Goal: Task Accomplishment & Management: Use online tool/utility

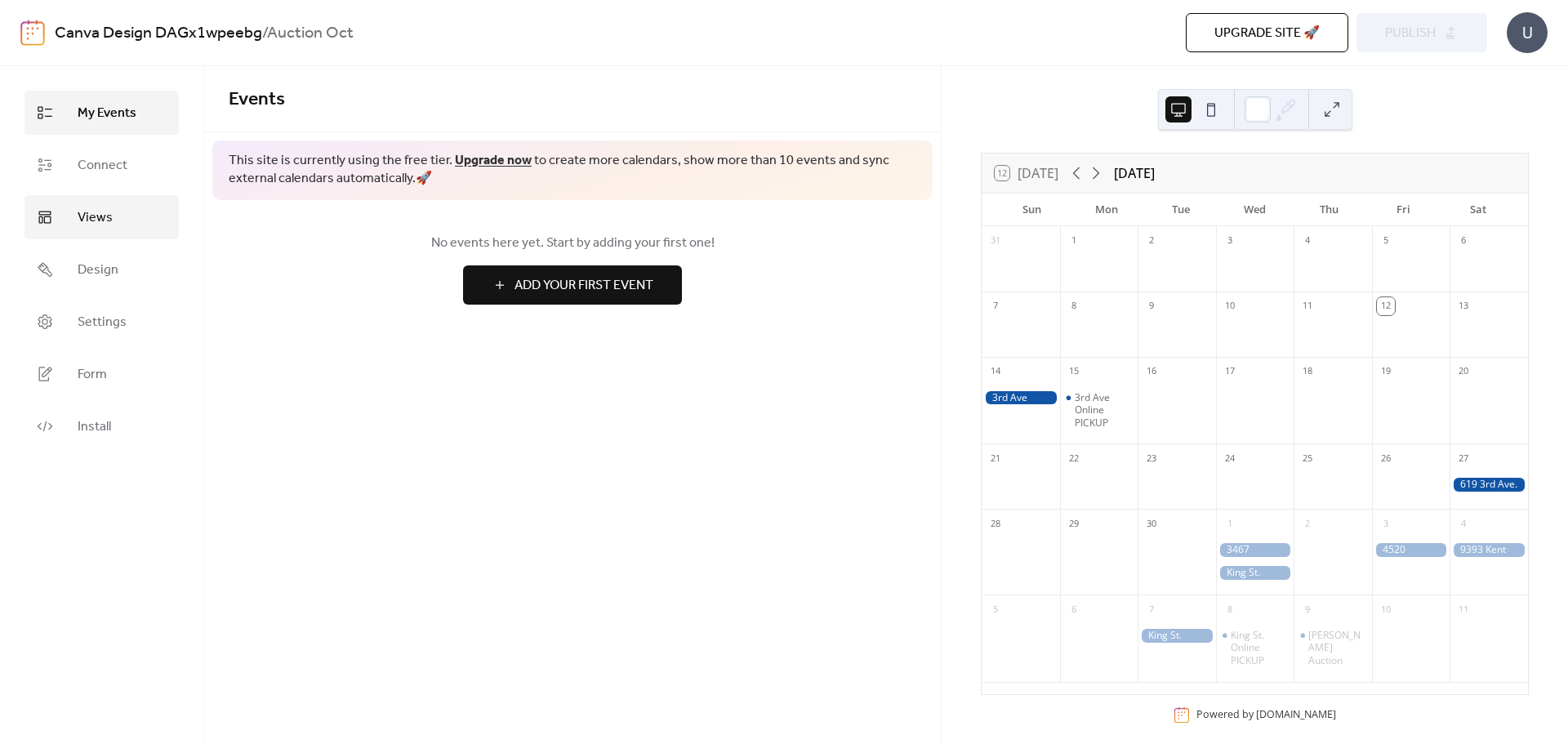
click at [133, 219] on link "Views" at bounding box center [102, 217] width 155 height 44
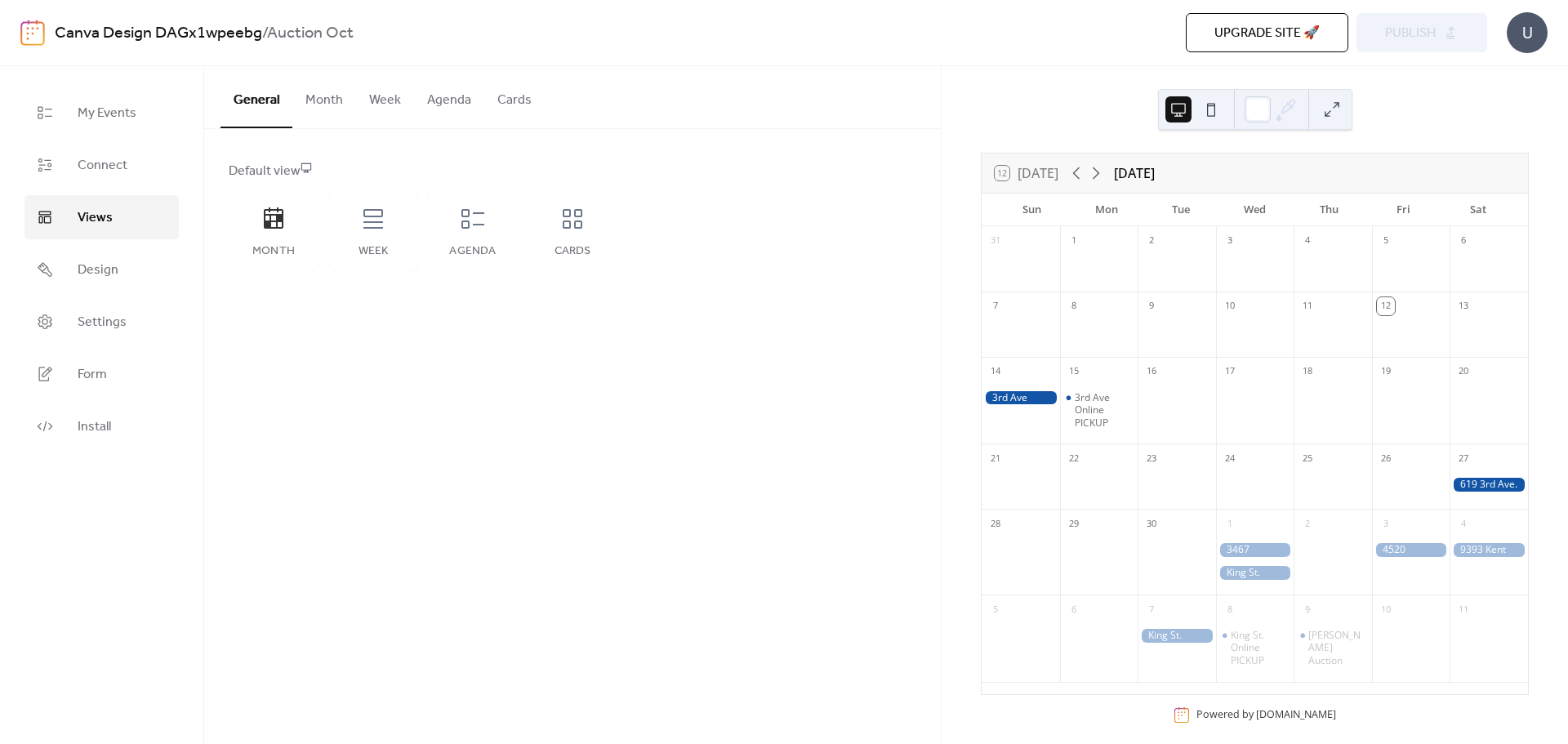
click at [330, 99] on button "Month" at bounding box center [324, 96] width 63 height 61
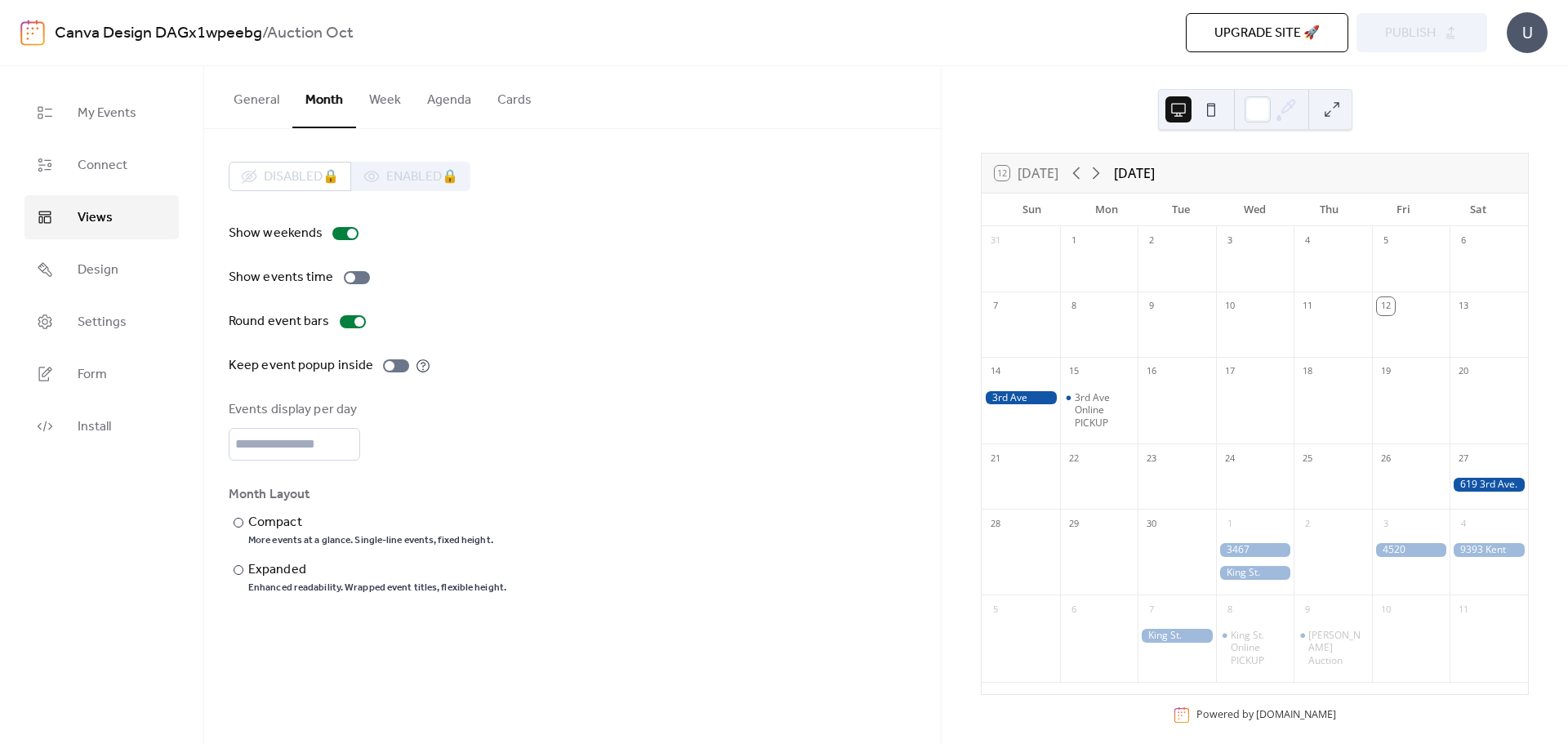
click at [386, 102] on button "Week" at bounding box center [385, 96] width 58 height 61
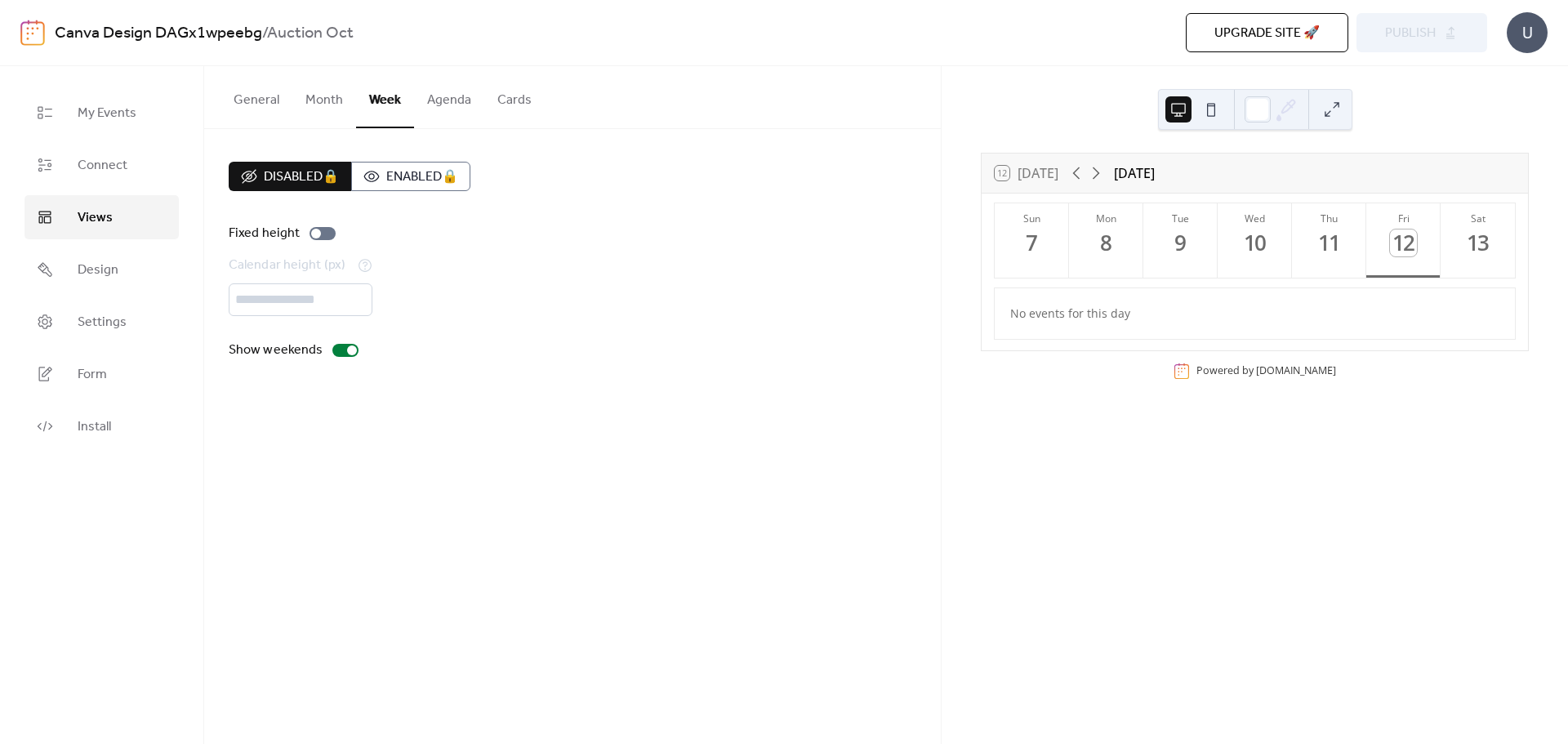
click at [438, 105] on button "Agenda" at bounding box center [449, 96] width 70 height 61
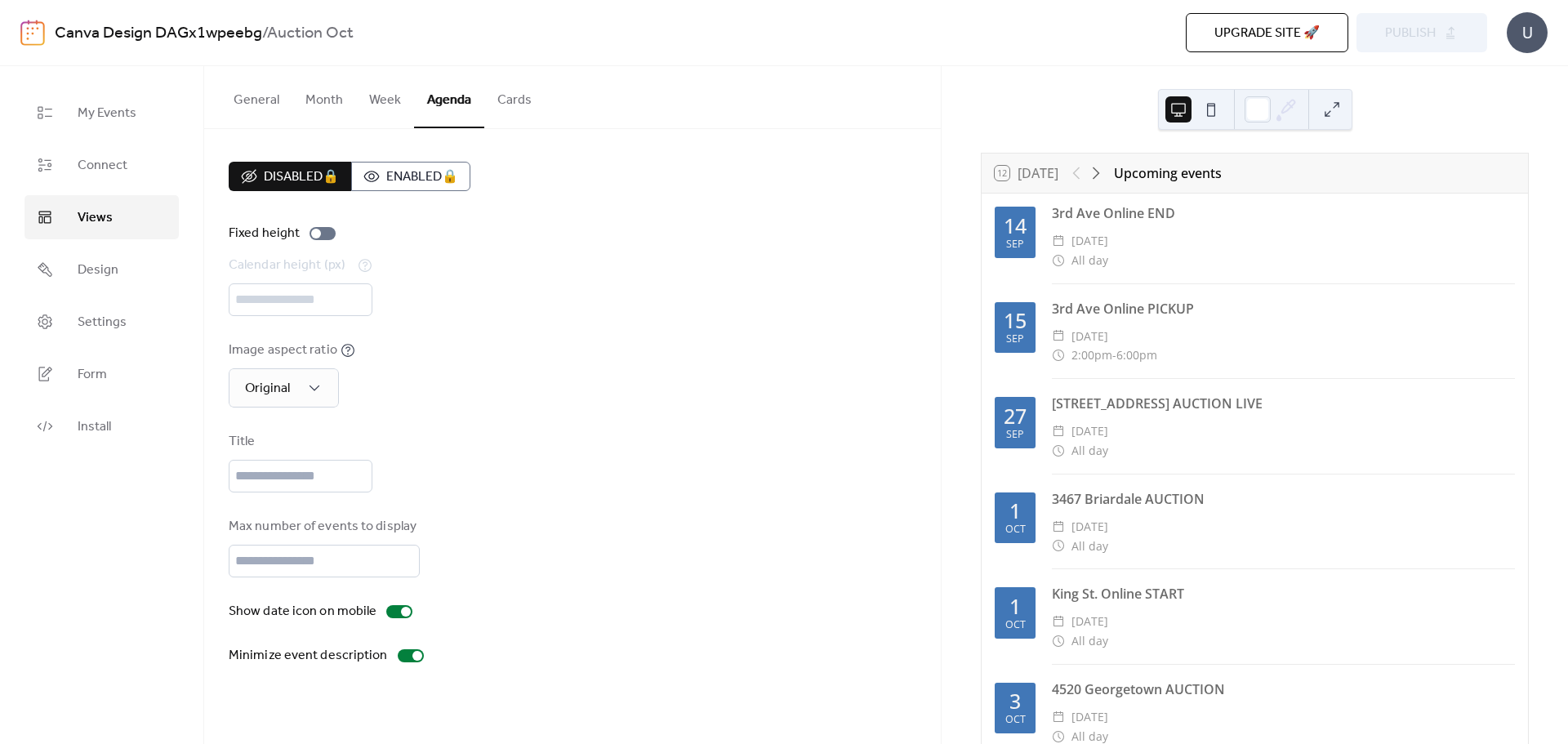
click at [499, 103] on button "Cards" at bounding box center [515, 96] width 61 height 61
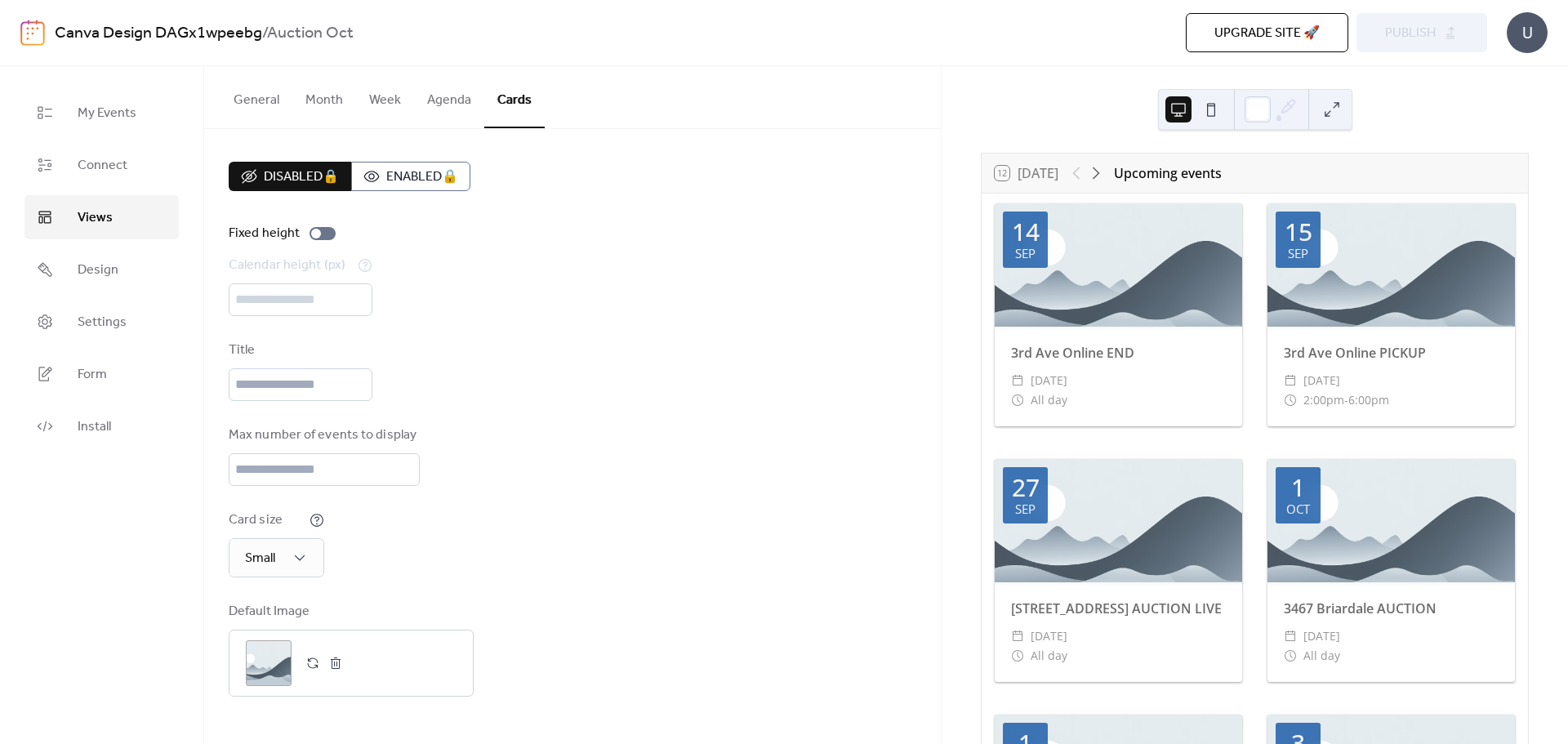
click at [324, 109] on button "Month" at bounding box center [324, 96] width 63 height 61
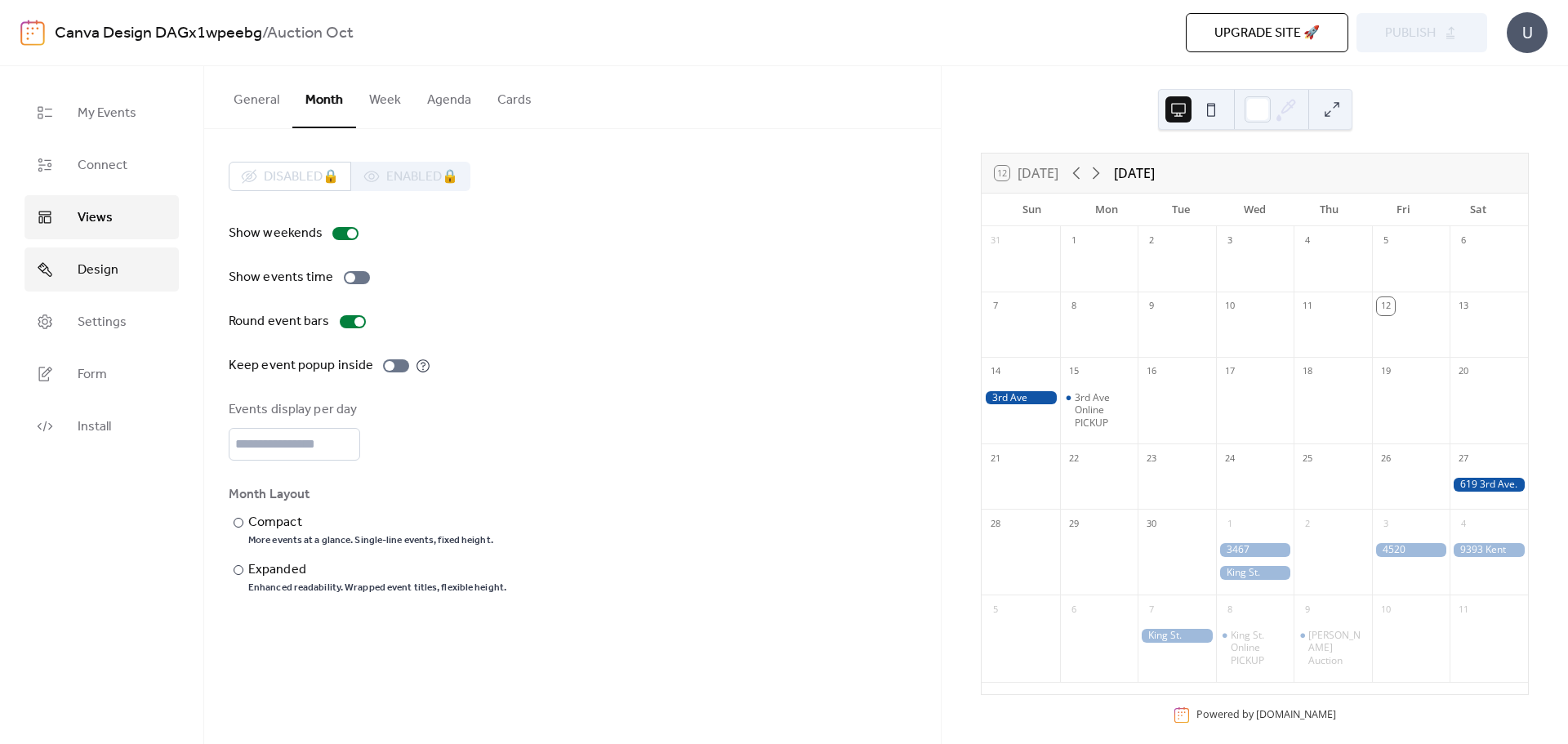
click at [107, 286] on link "Design" at bounding box center [102, 269] width 155 height 44
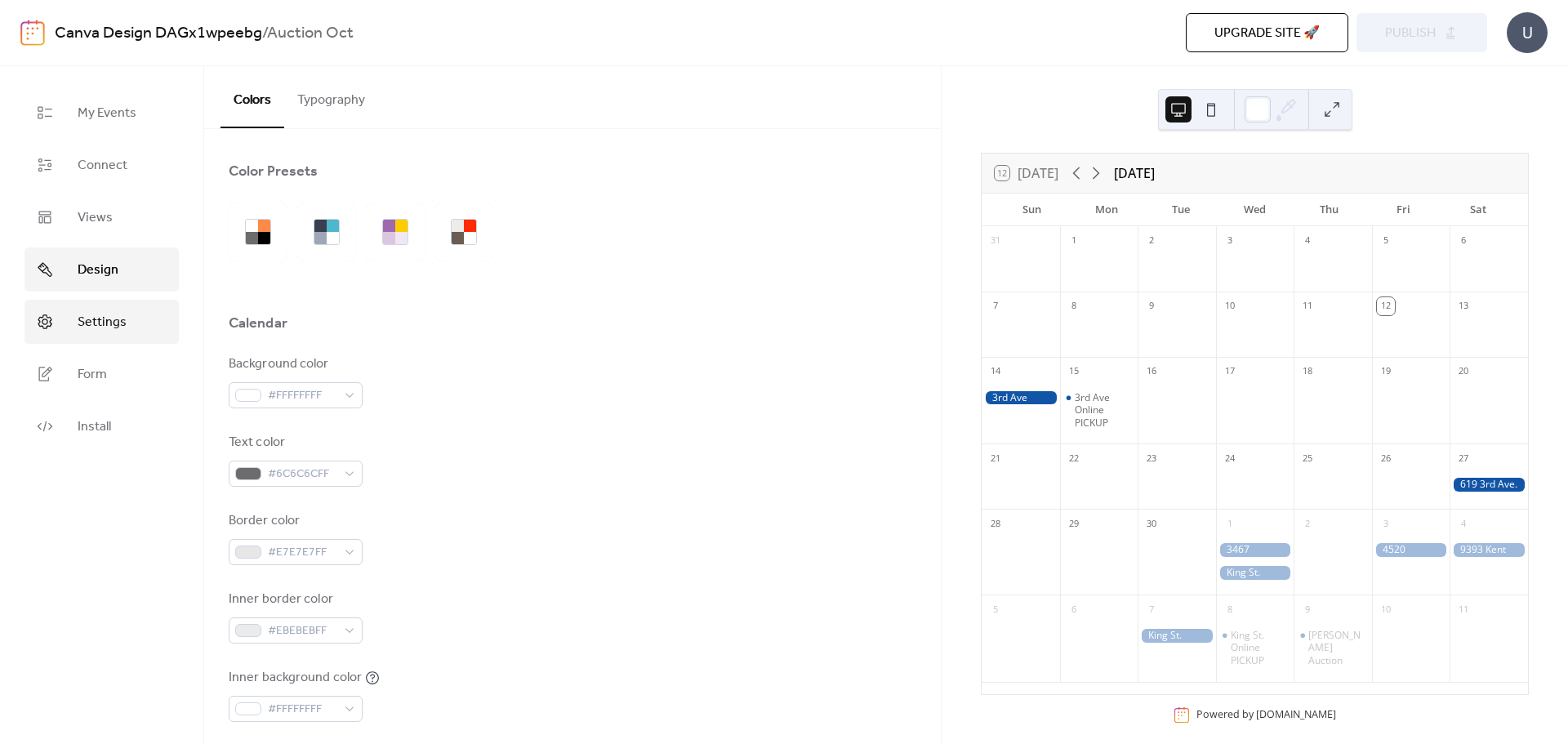
click at [128, 335] on link "Settings" at bounding box center [102, 321] width 155 height 44
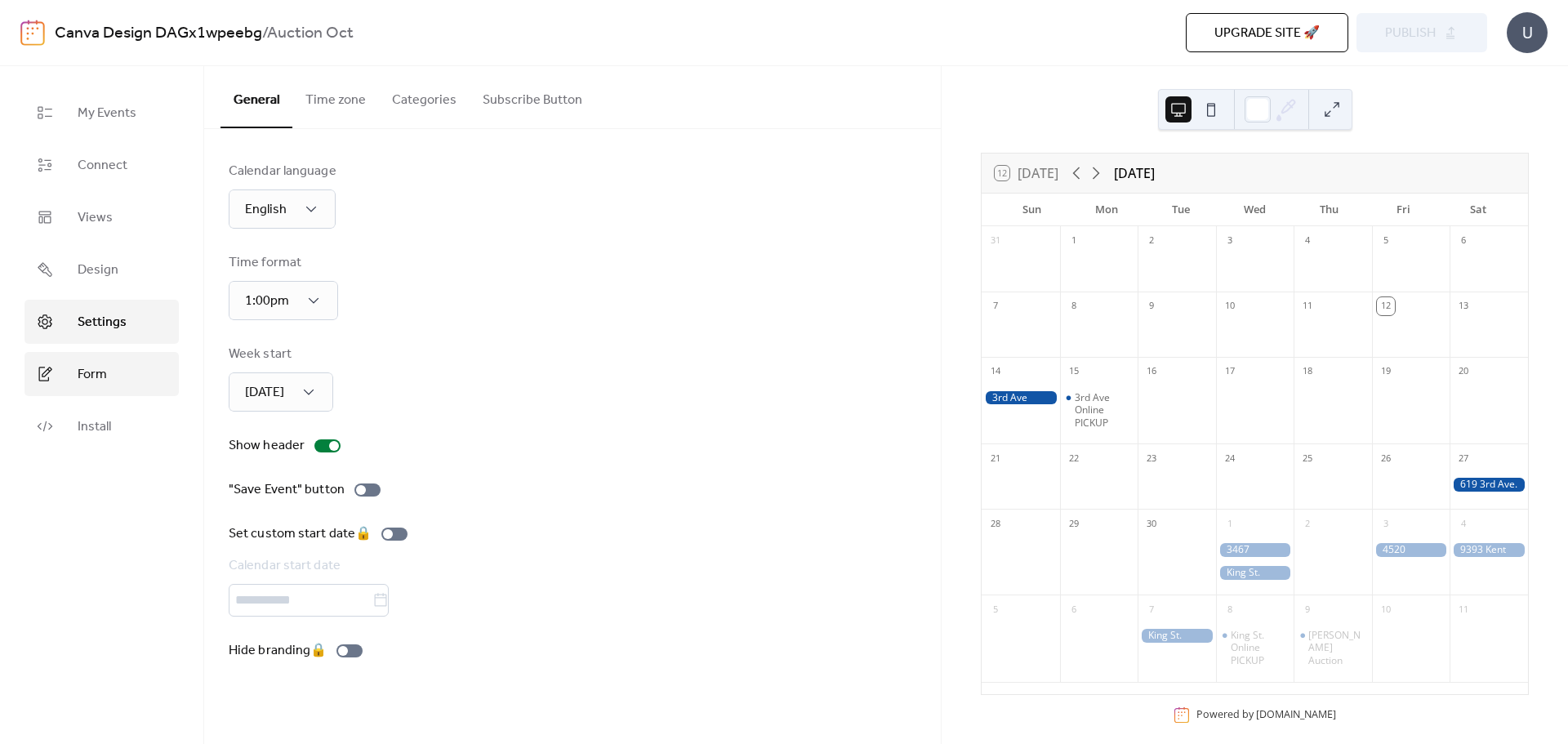
click at [96, 365] on span "Form" at bounding box center [92, 374] width 30 height 20
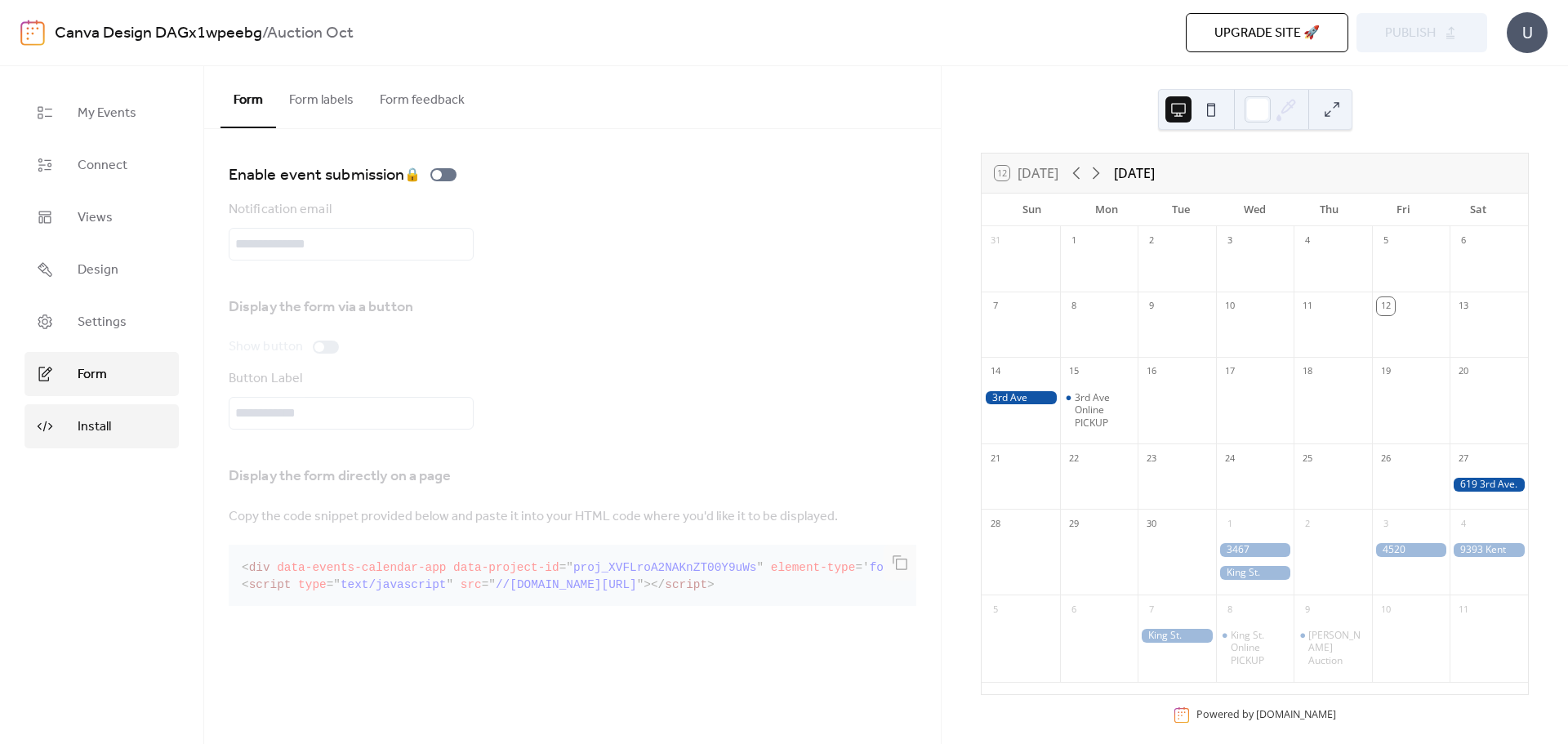
click at [105, 418] on span "Install" at bounding box center [94, 427] width 34 height 20
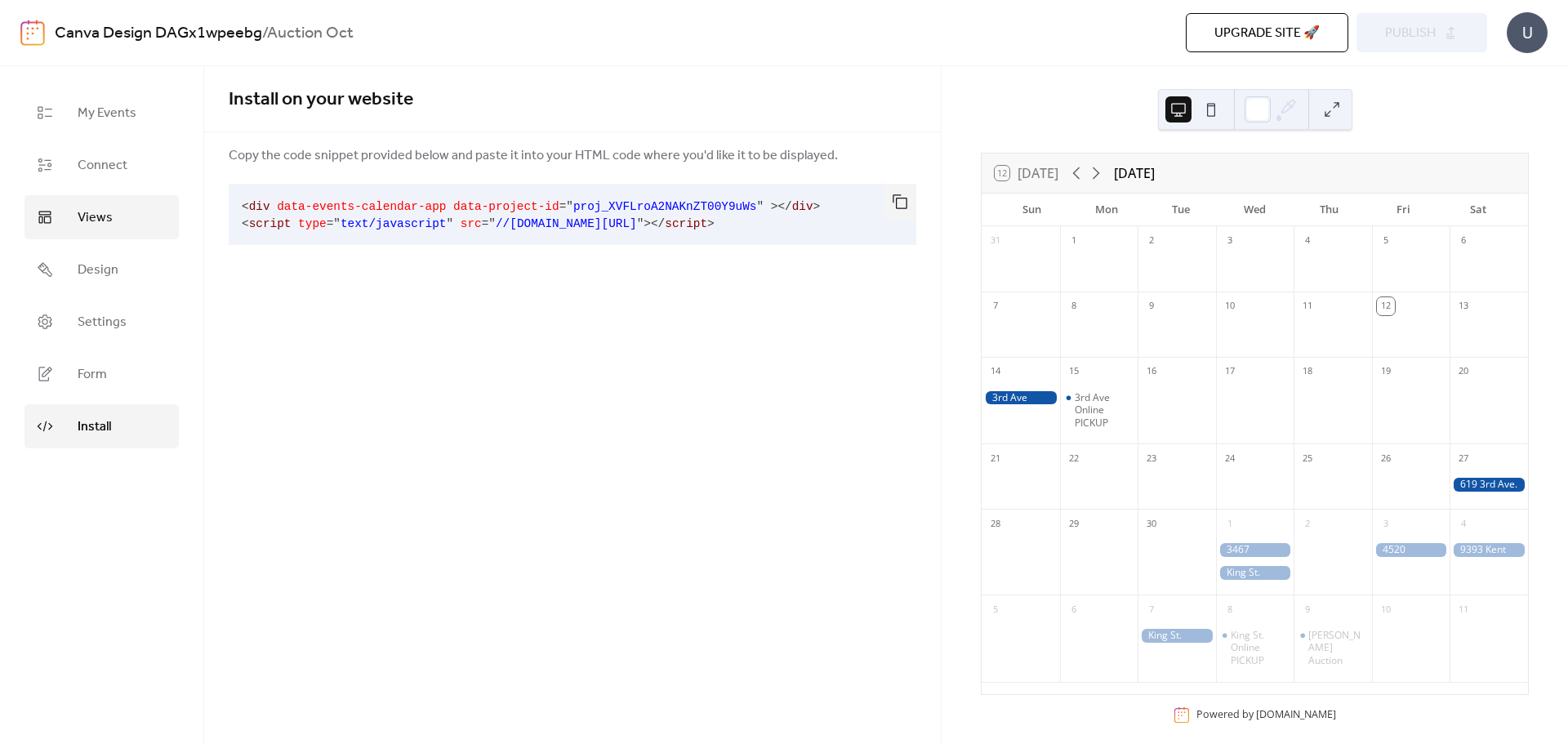
click at [102, 220] on span "Views" at bounding box center [95, 218] width 35 height 20
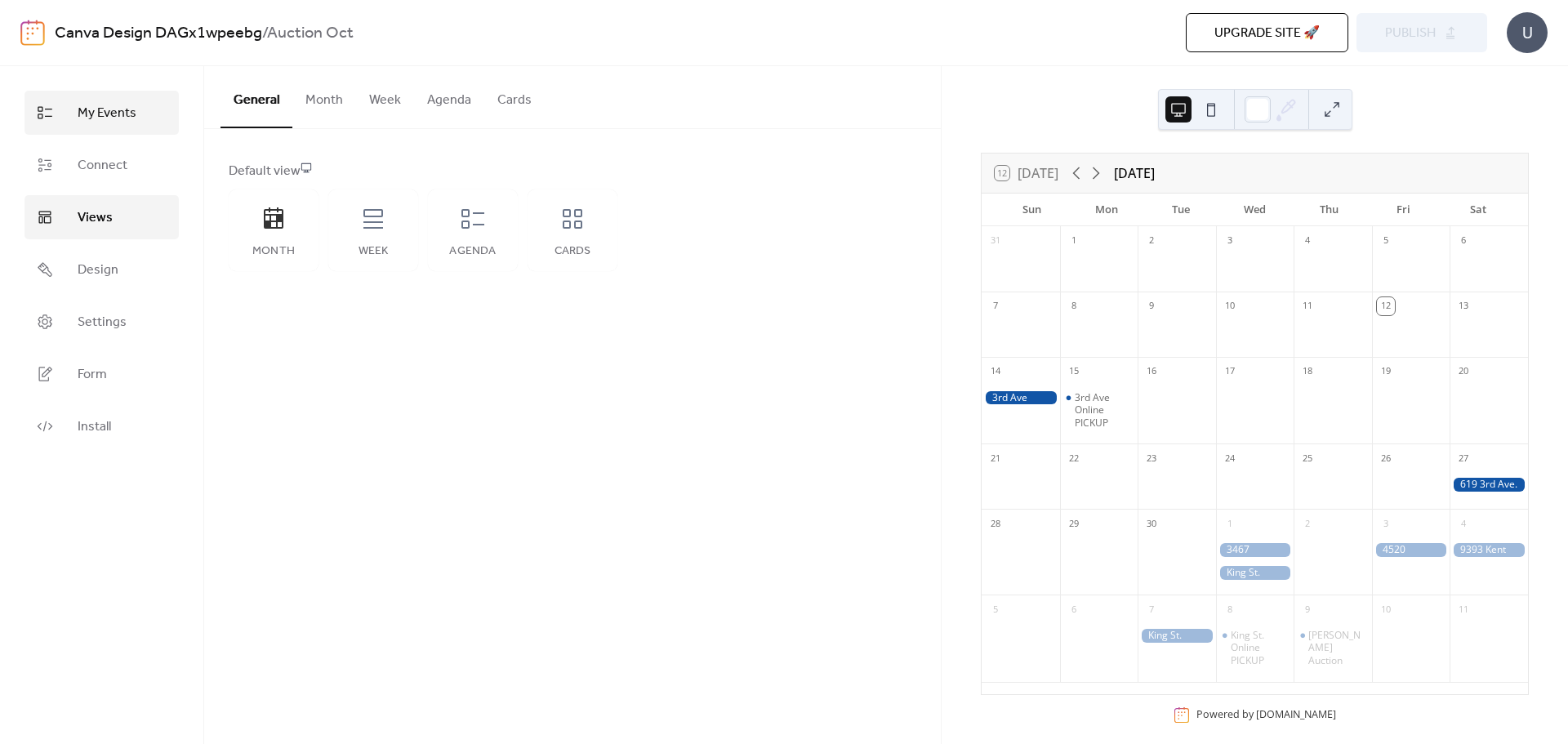
click at [117, 120] on span "My Events" at bounding box center [107, 113] width 59 height 20
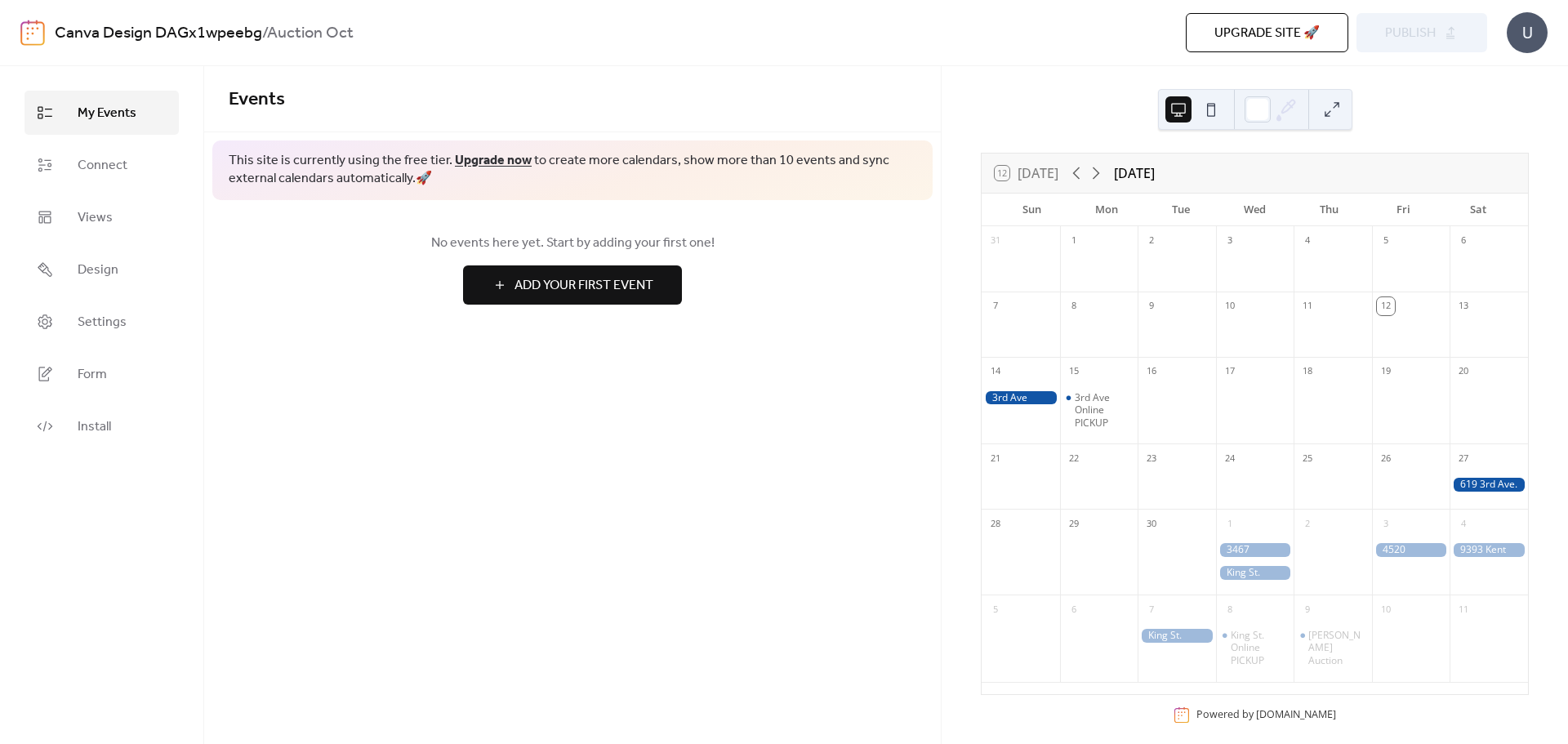
click at [1331, 116] on button at bounding box center [1332, 109] width 26 height 26
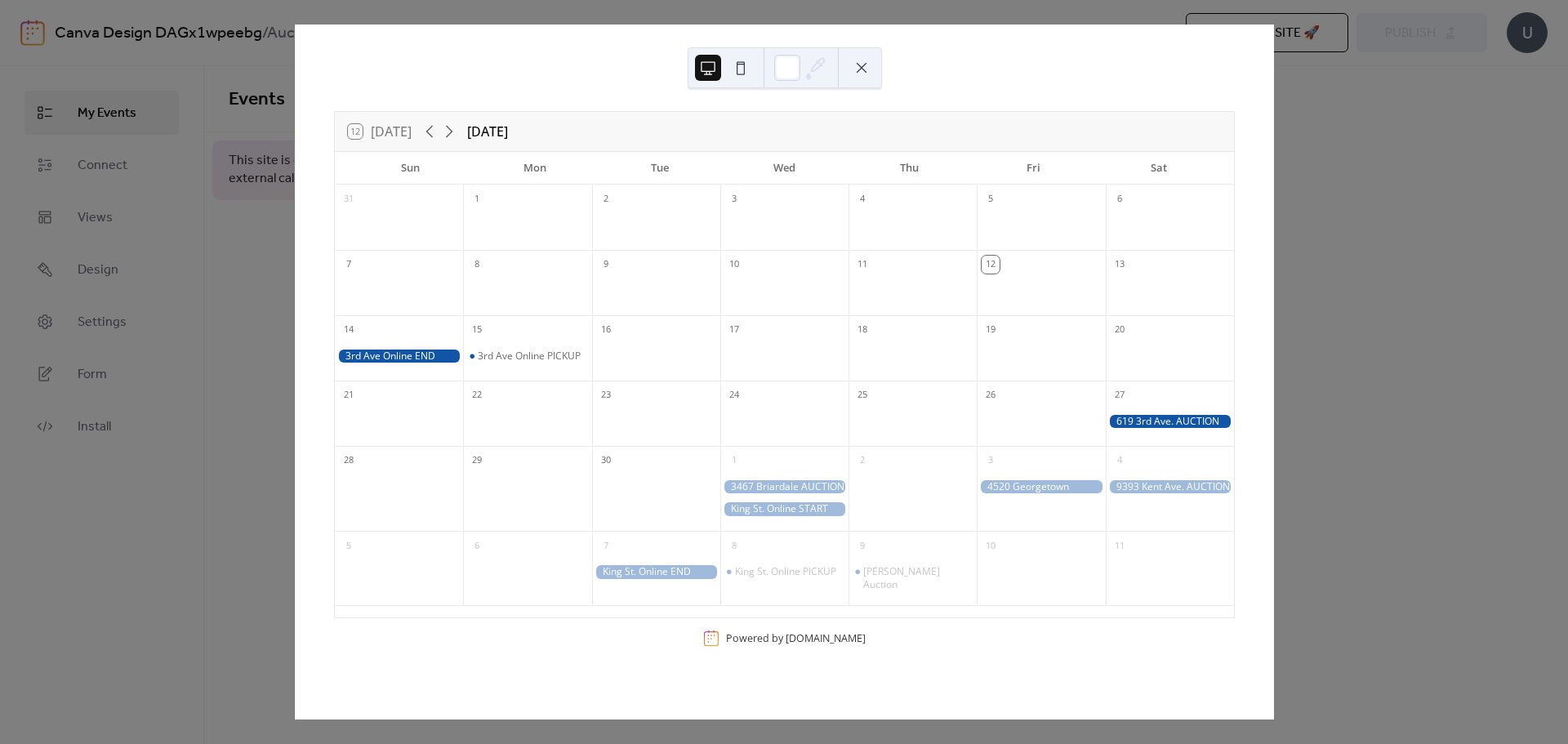
click at [1275, 117] on div "12 [DATE] [DATE] Sun Mon Tue Wed Thu Fri Sat 31 1 2 3 4 5 6 7 8 9 10 11 12 13 1…" at bounding box center [784, 372] width 980 height 695
click at [866, 60] on button at bounding box center [861, 68] width 26 height 26
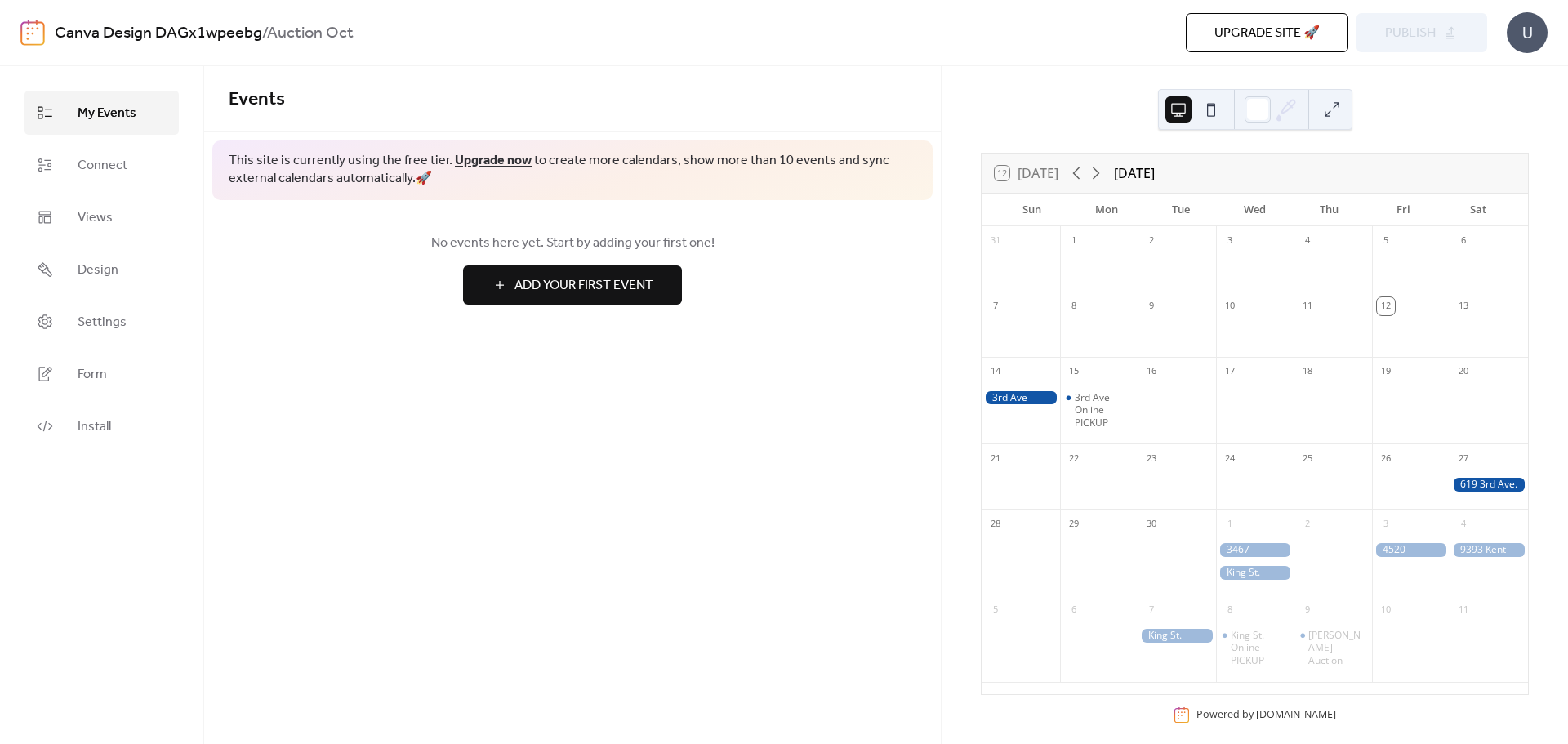
click at [816, 360] on div "Events This site is currently using the free tier. Upgrade now to create more c…" at bounding box center [572, 405] width 737 height 678
click at [93, 183] on link "Connect" at bounding box center [102, 165] width 155 height 44
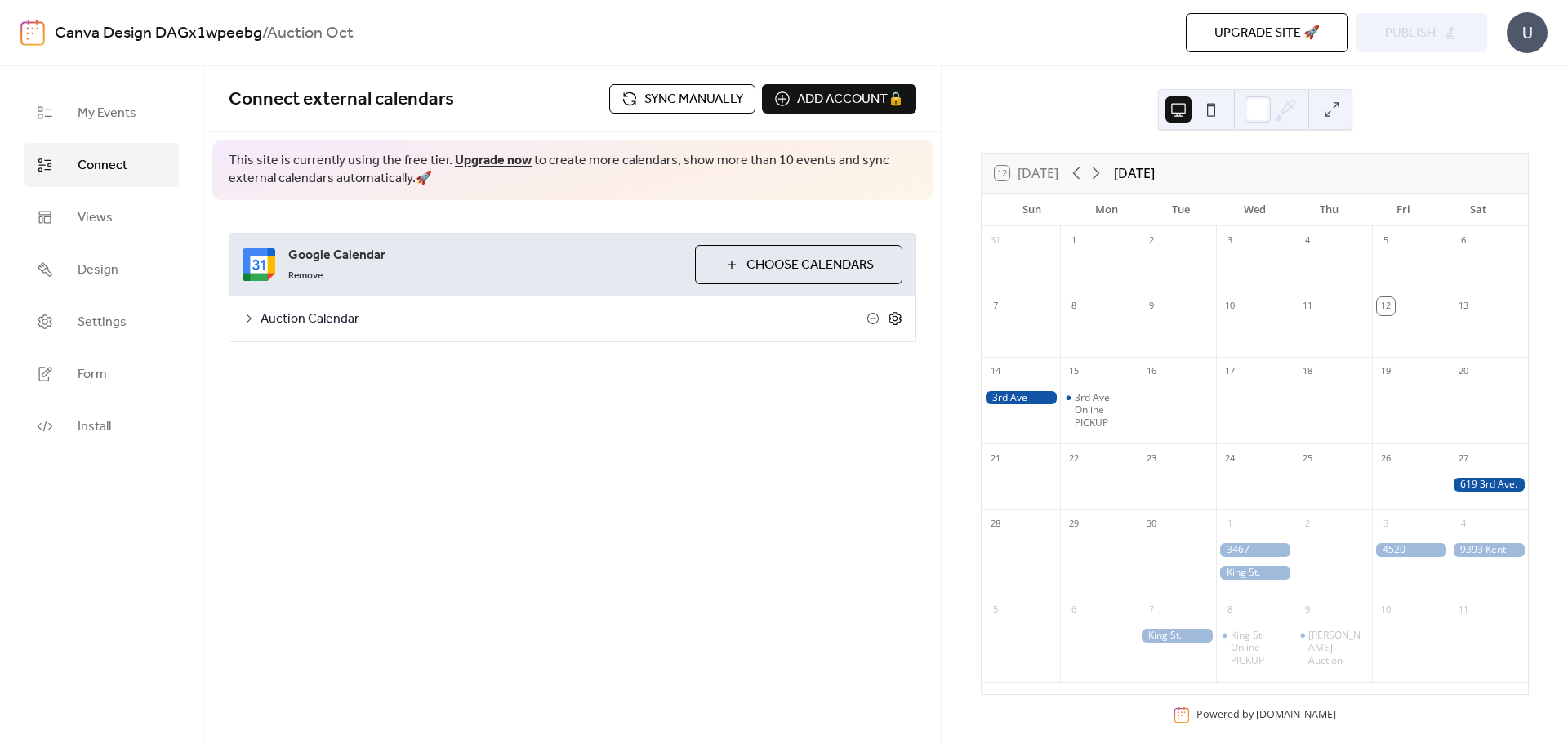
click at [896, 317] on icon at bounding box center [895, 318] width 15 height 15
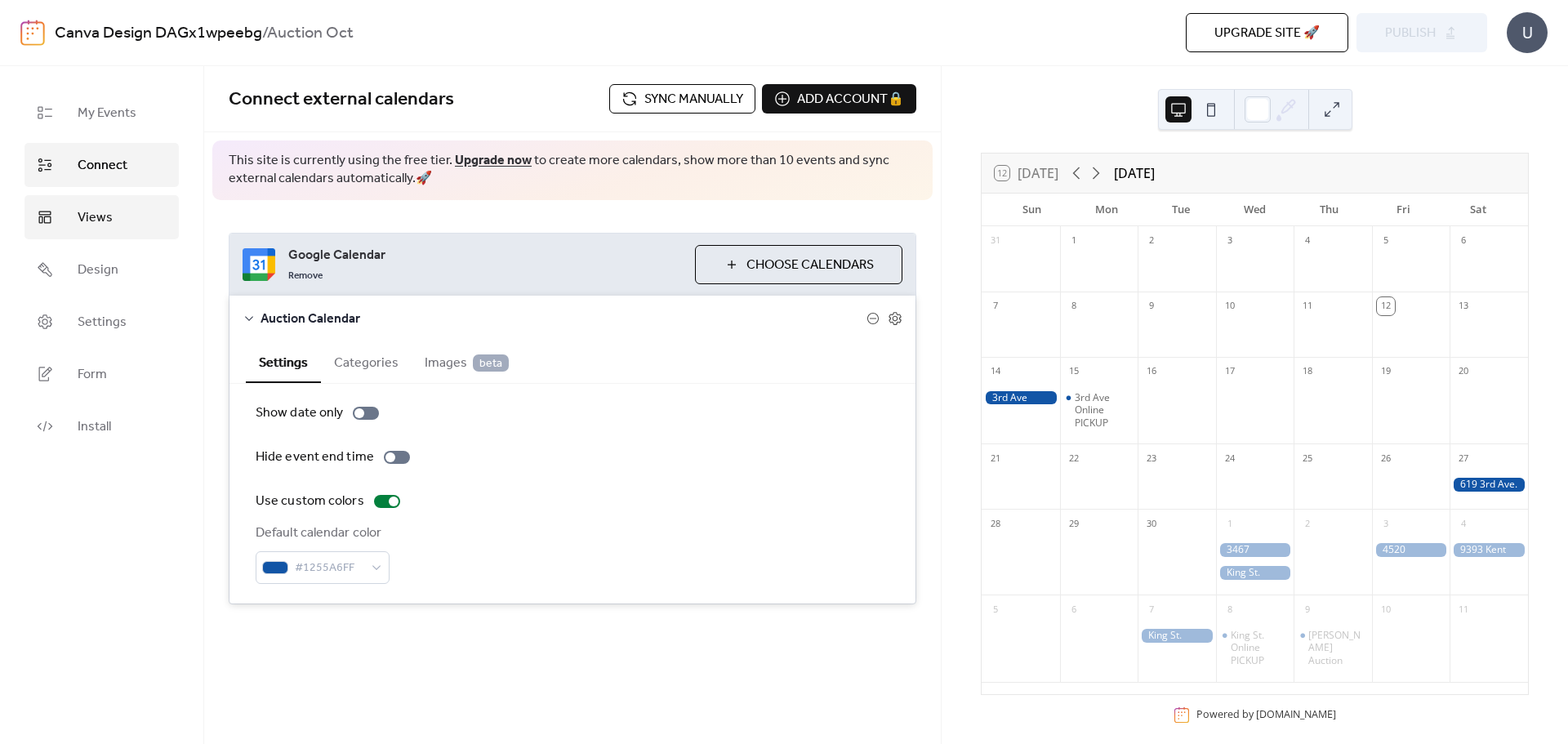
click at [93, 212] on span "Views" at bounding box center [95, 218] width 35 height 20
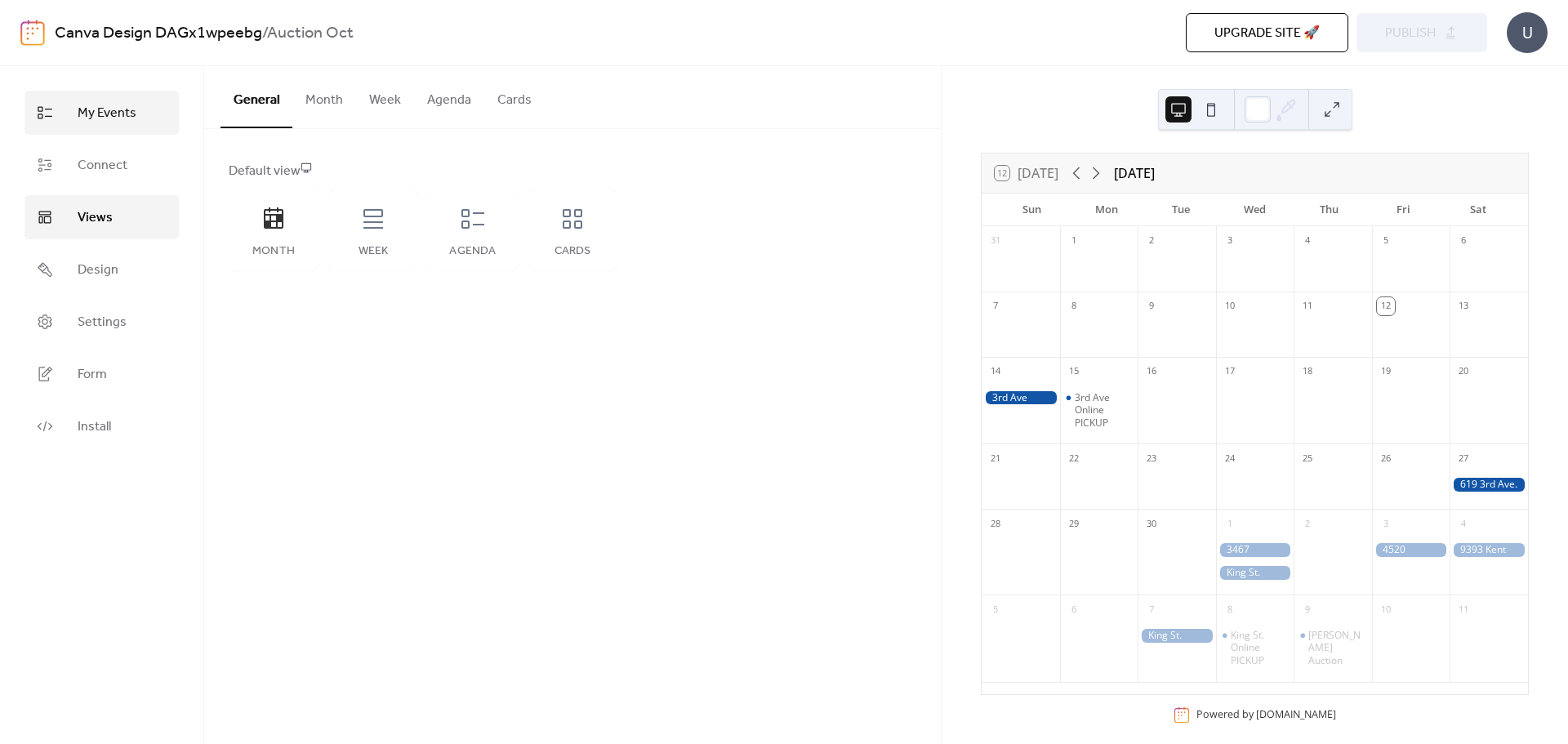
click at [114, 118] on span "My Events" at bounding box center [107, 113] width 59 height 20
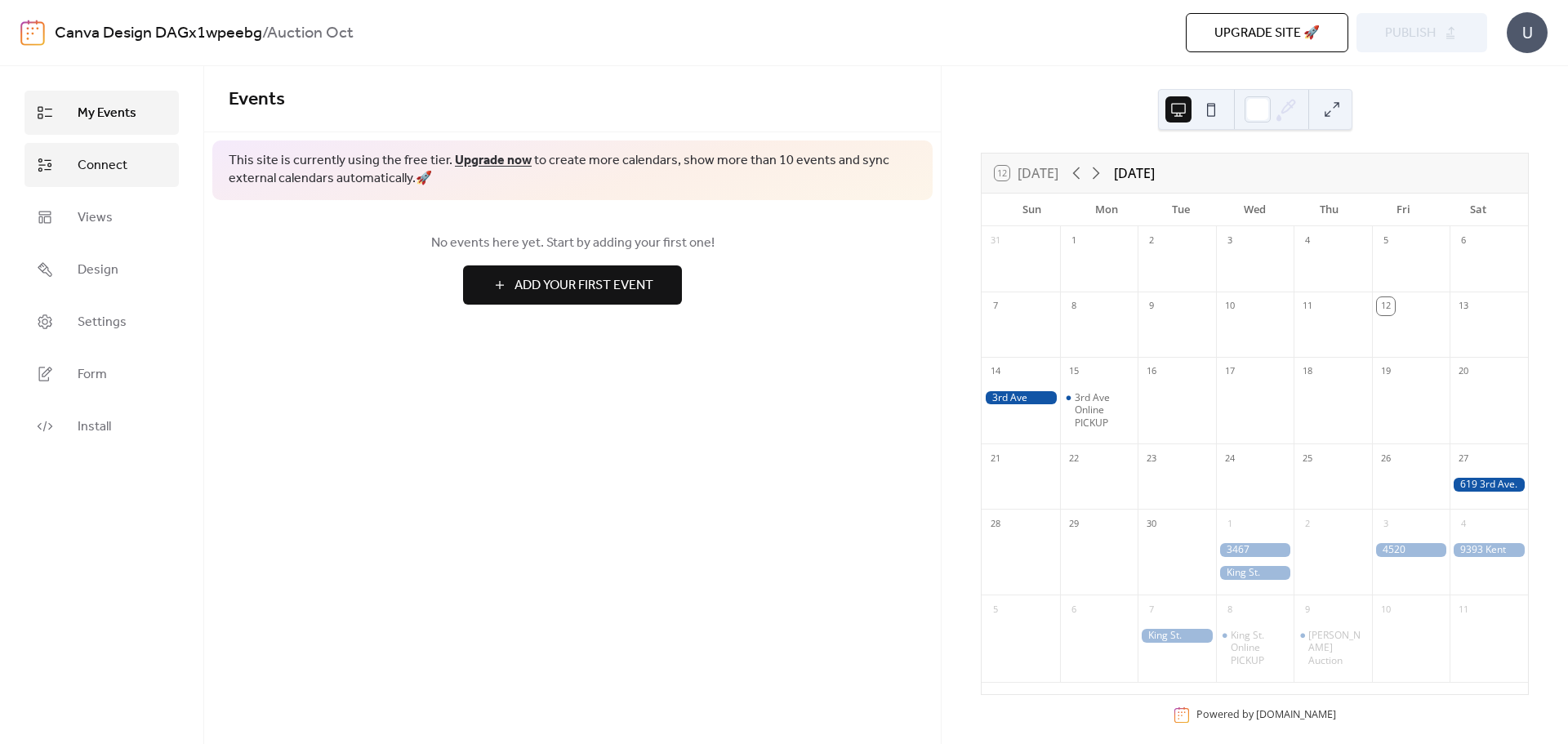
click at [102, 149] on link "Connect" at bounding box center [102, 165] width 155 height 44
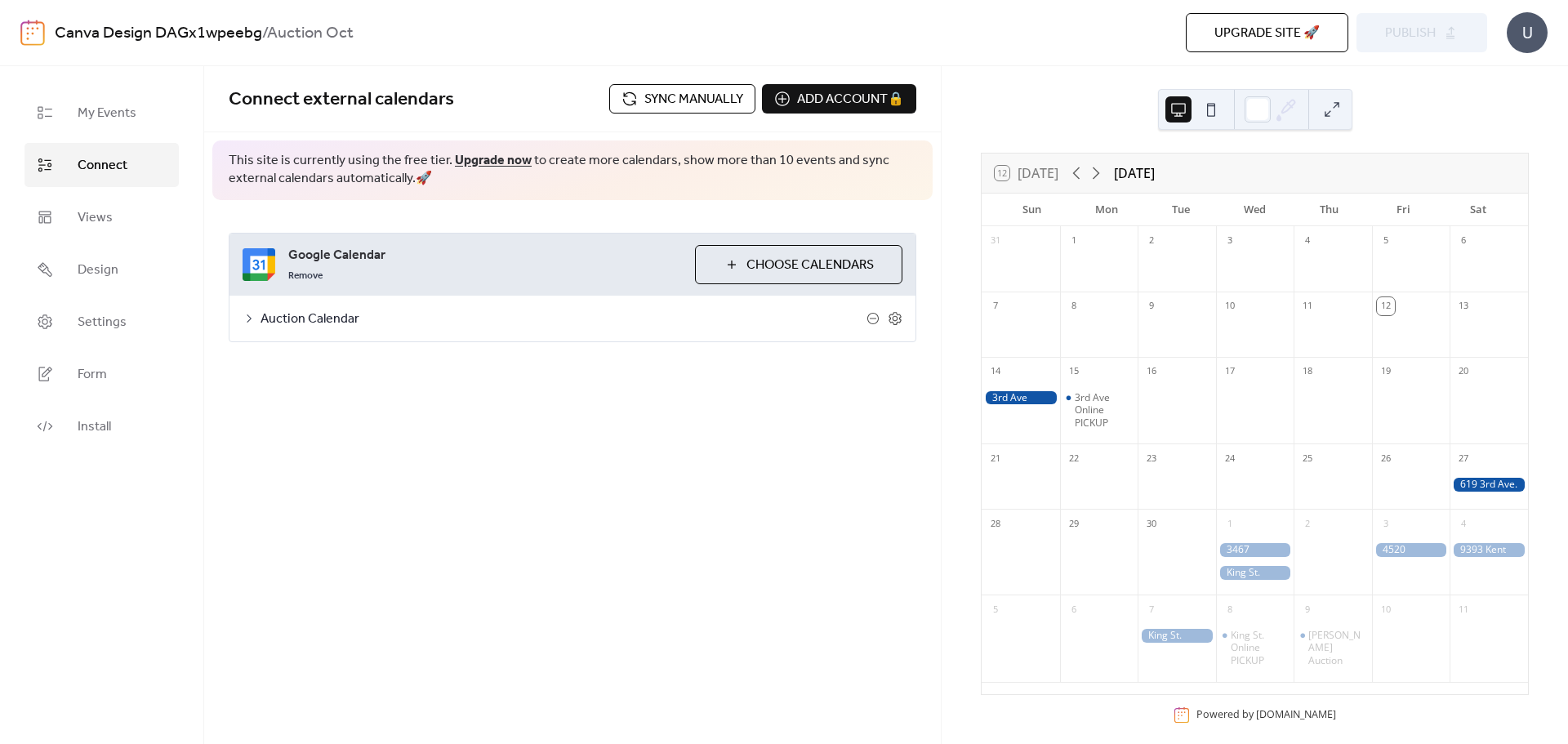
click at [671, 108] on span "Sync manually" at bounding box center [694, 99] width 99 height 20
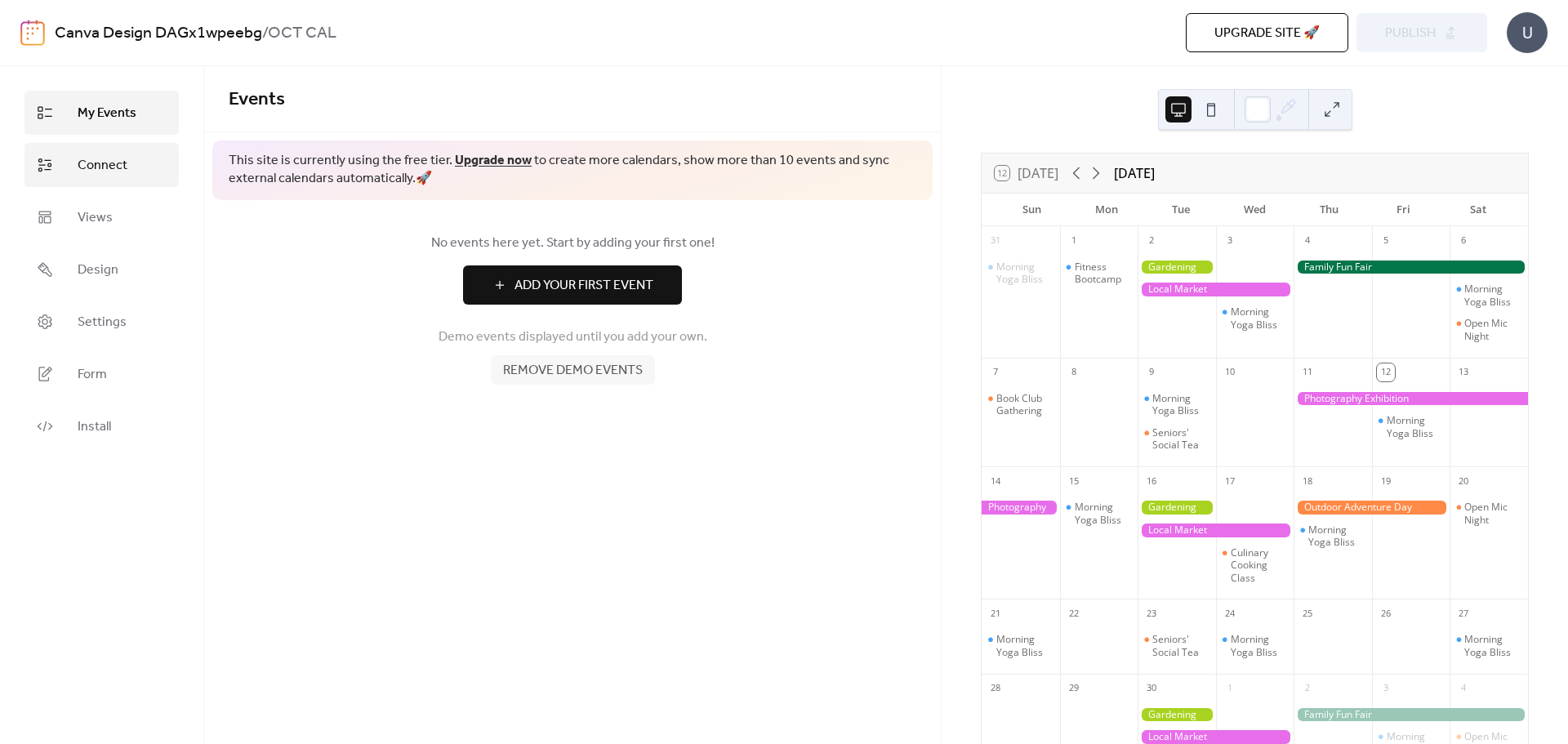
click at [102, 168] on span "Connect" at bounding box center [102, 166] width 49 height 20
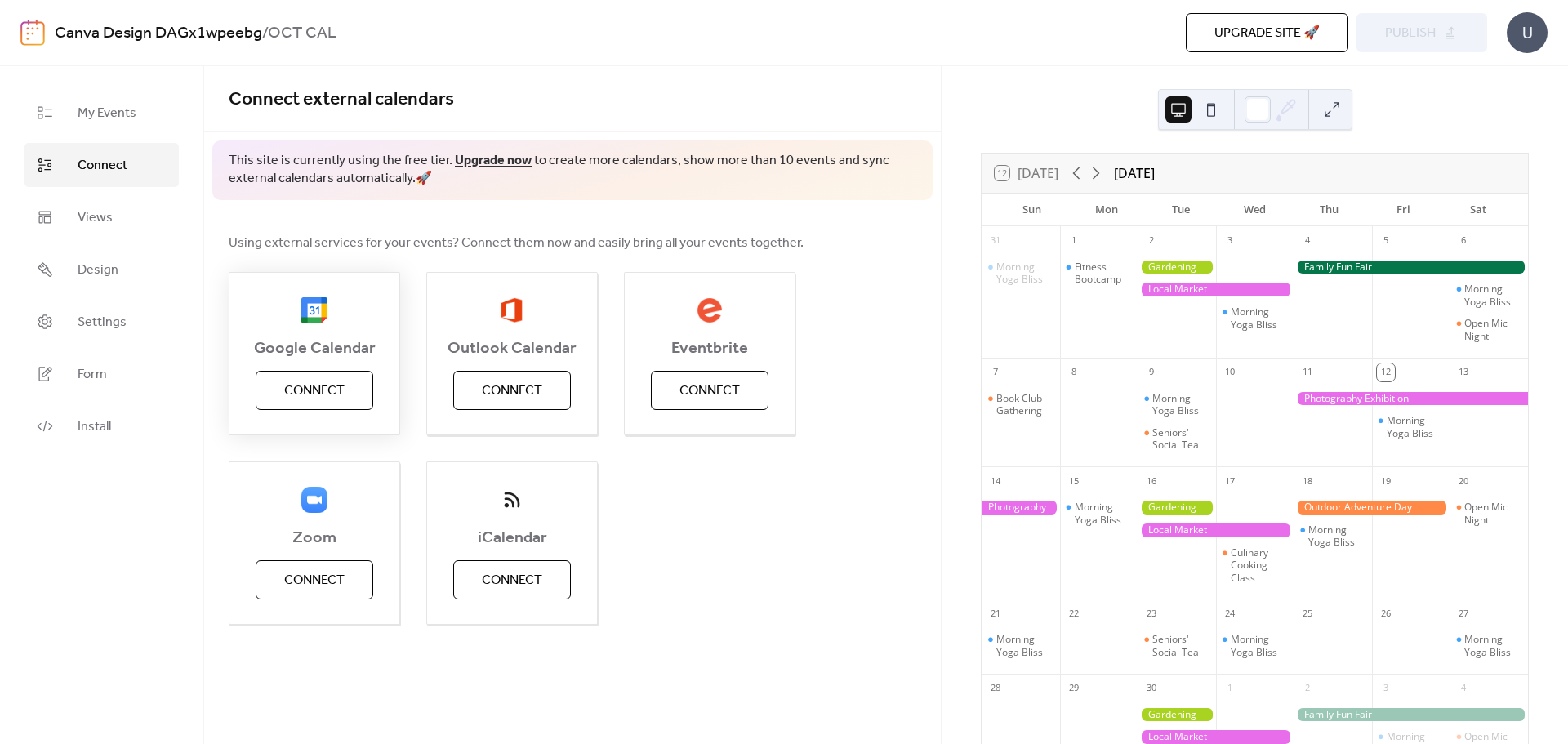
click at [322, 400] on span "Connect" at bounding box center [314, 391] width 61 height 20
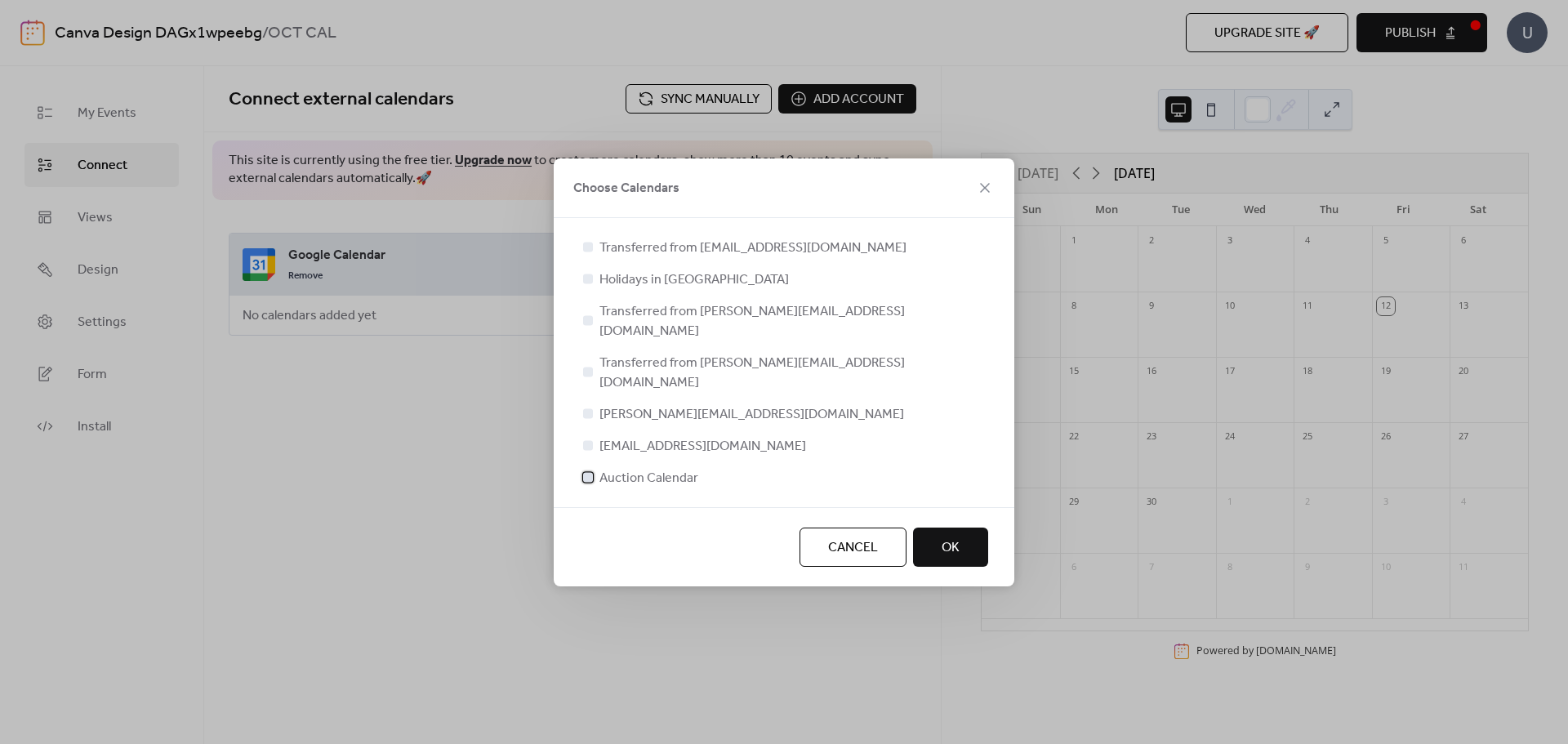
click at [663, 469] on span "Auction Calendar" at bounding box center [649, 478] width 99 height 20
click at [963, 528] on button "OK" at bounding box center [951, 547] width 76 height 39
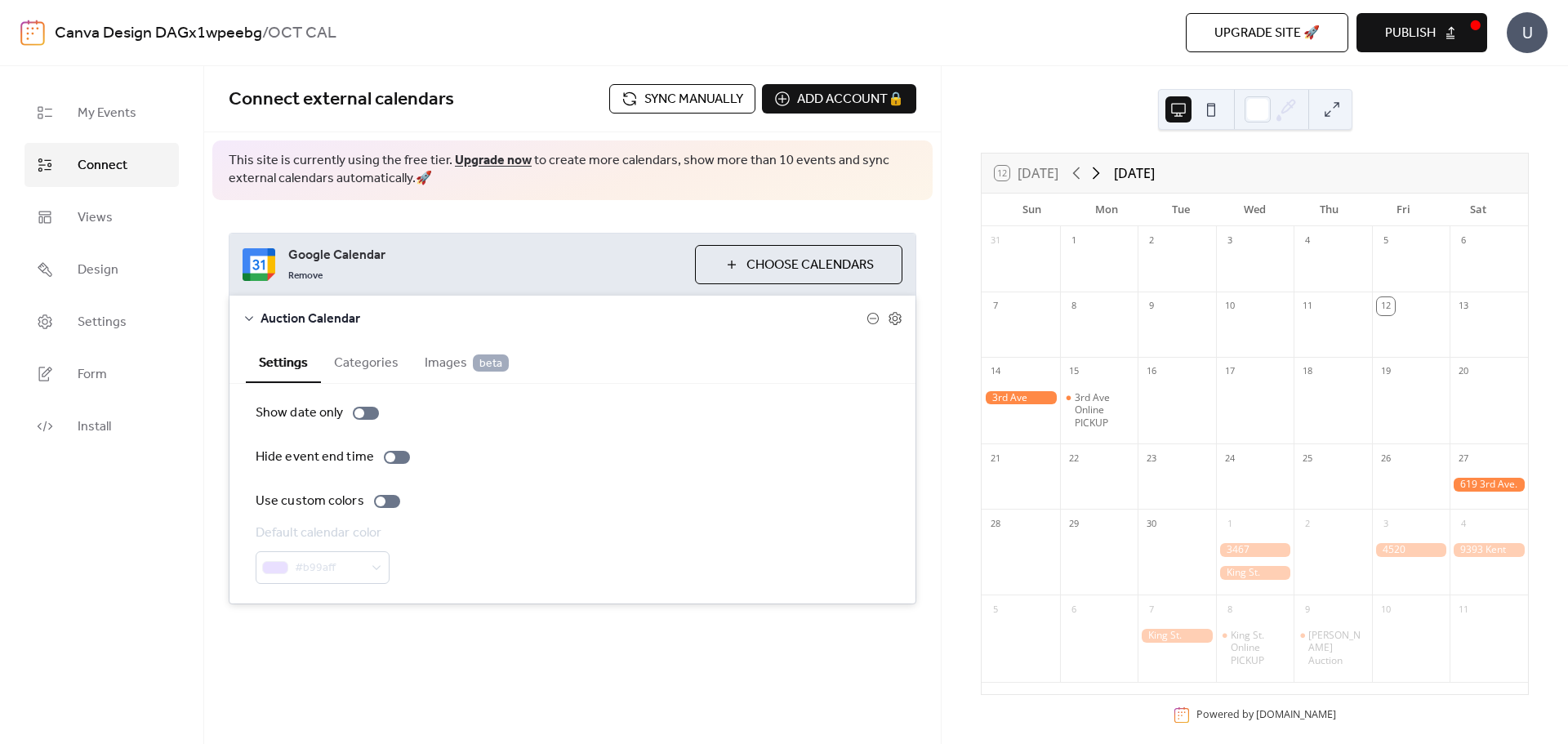
click at [1097, 172] on icon at bounding box center [1096, 173] width 20 height 20
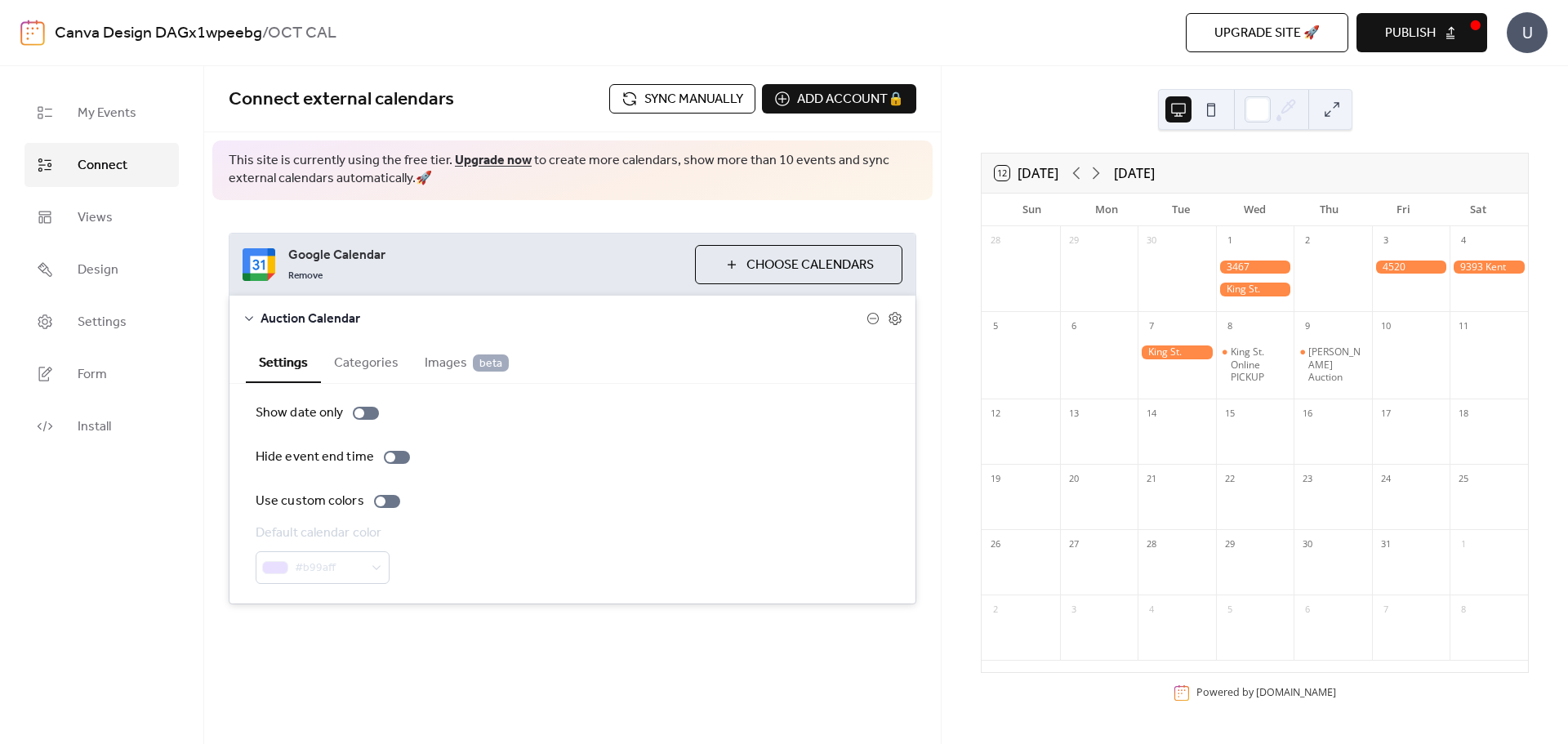
click at [347, 565] on div "#b99aff" at bounding box center [322, 568] width 134 height 33
click at [388, 503] on div at bounding box center [387, 501] width 26 height 13
click at [354, 572] on span "#b99aff" at bounding box center [329, 568] width 69 height 20
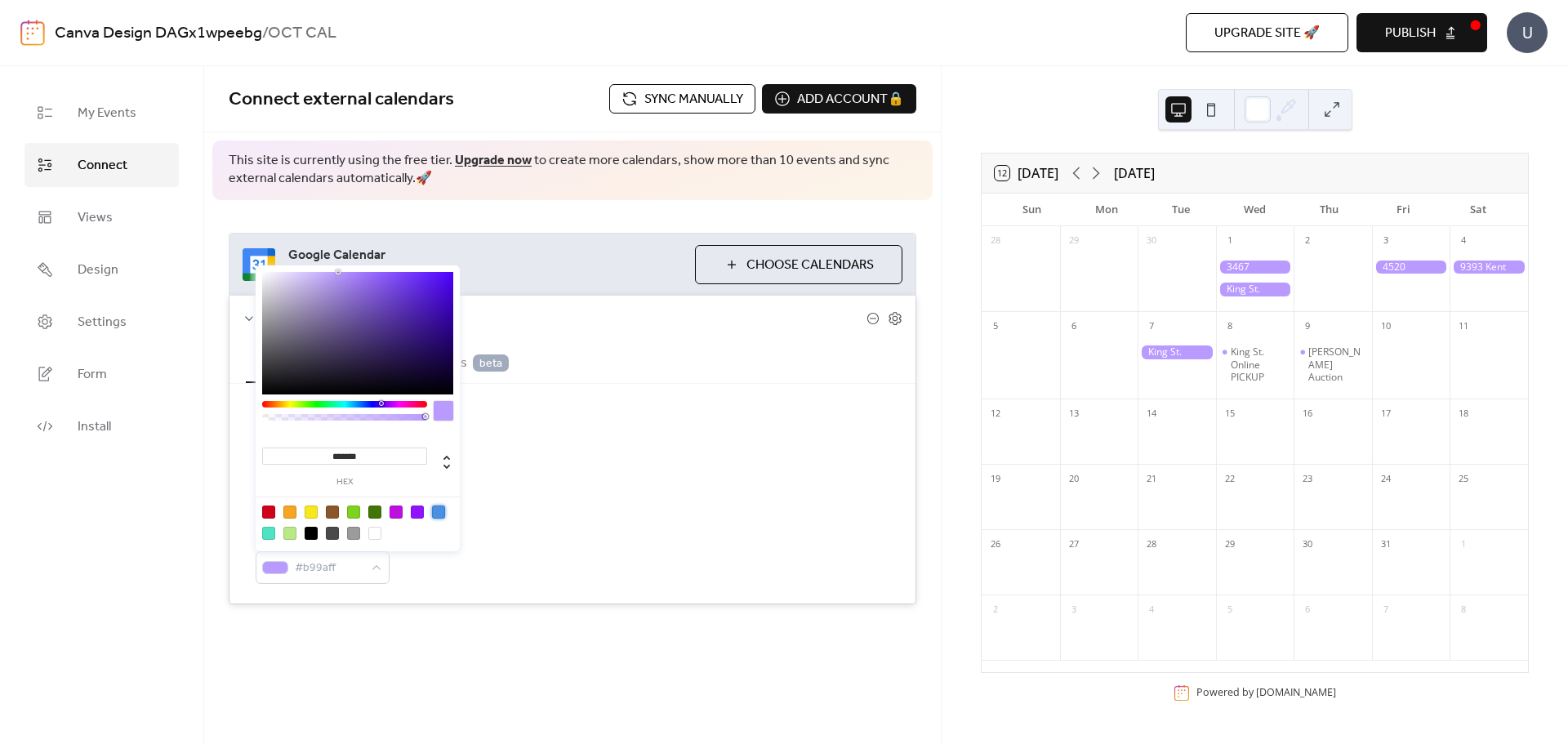
click at [436, 515] on div at bounding box center [438, 511] width 13 height 13
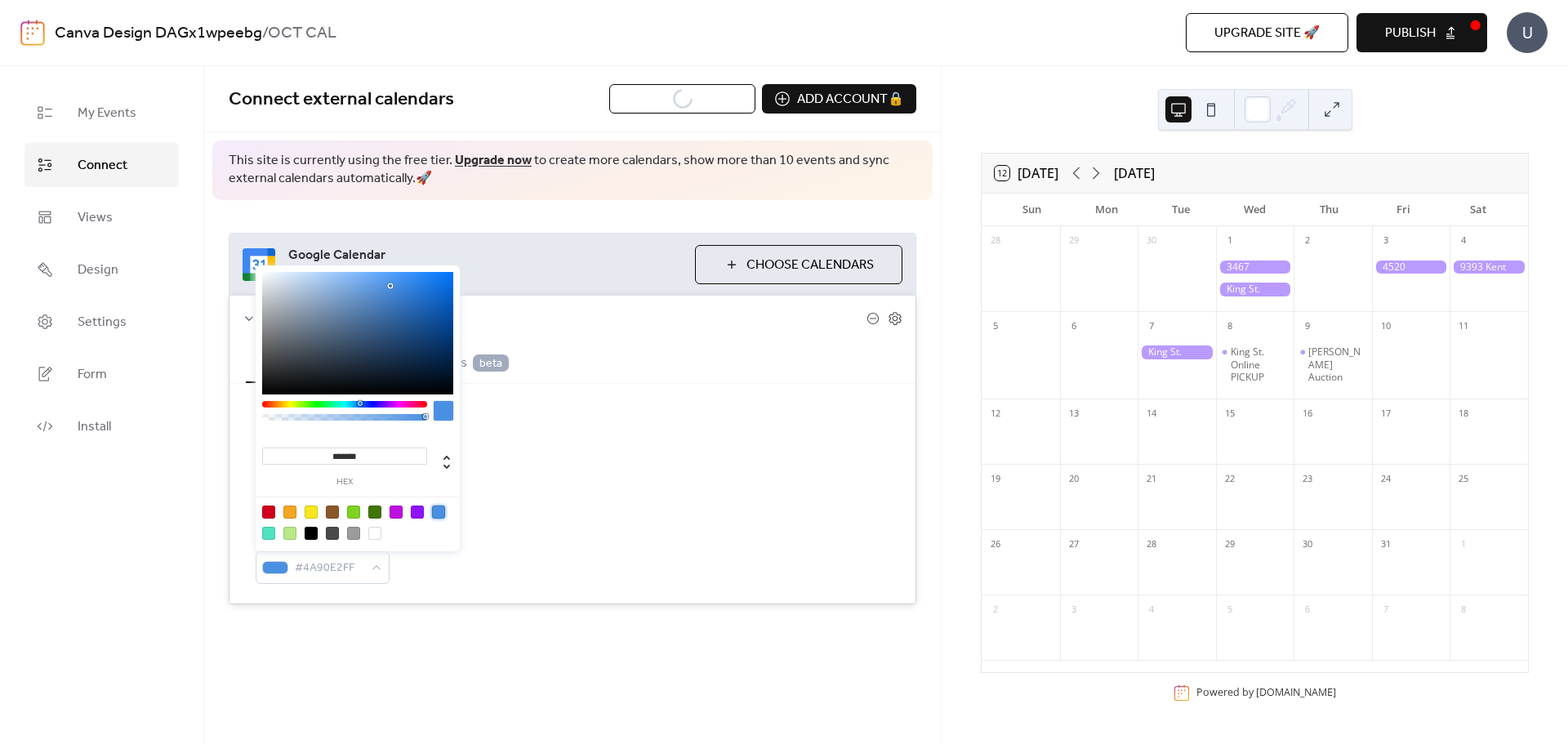
type input "*******"
click at [442, 320] on div at bounding box center [358, 332] width 191 height 122
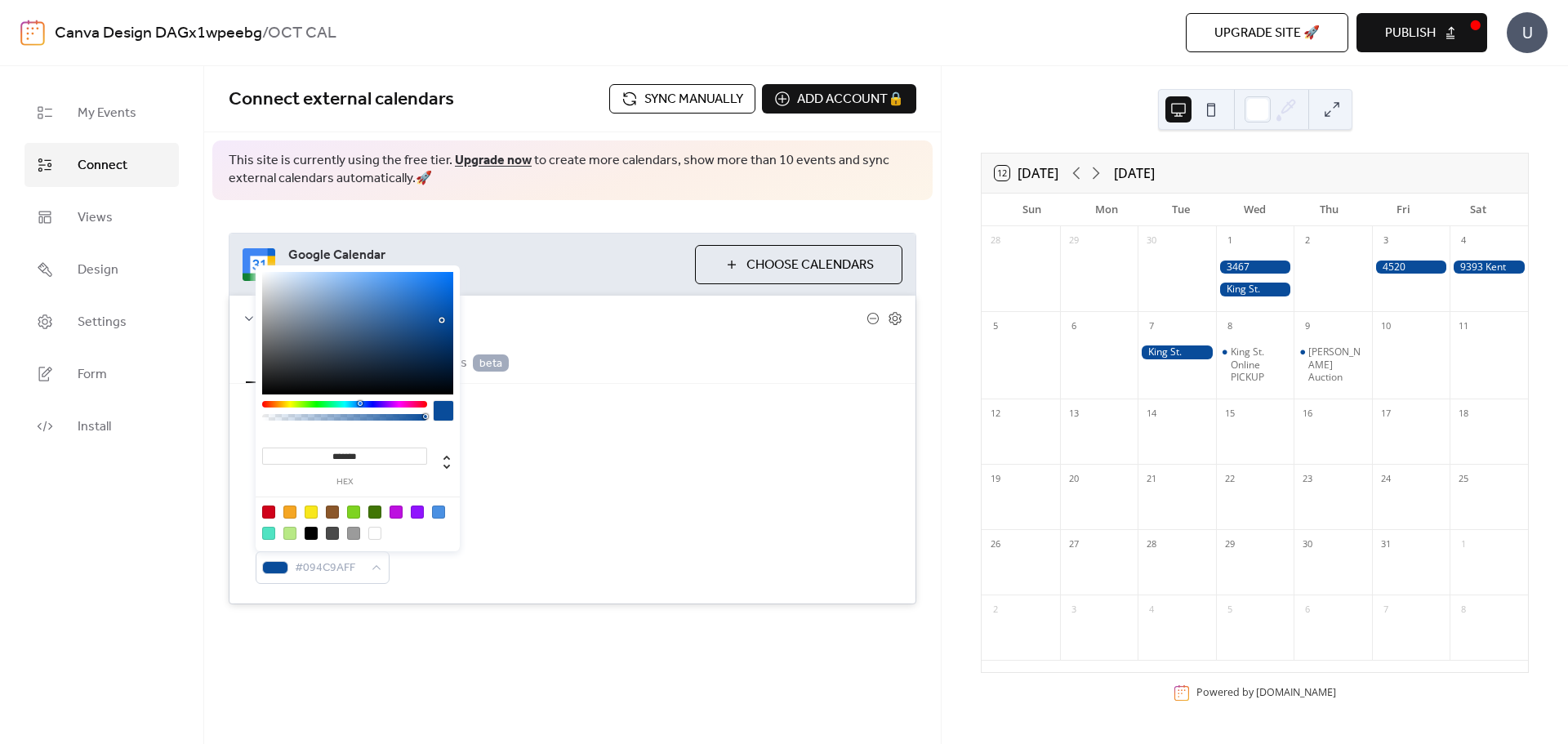
click at [746, 466] on div "Hide event end time" at bounding box center [572, 458] width 634 height 20
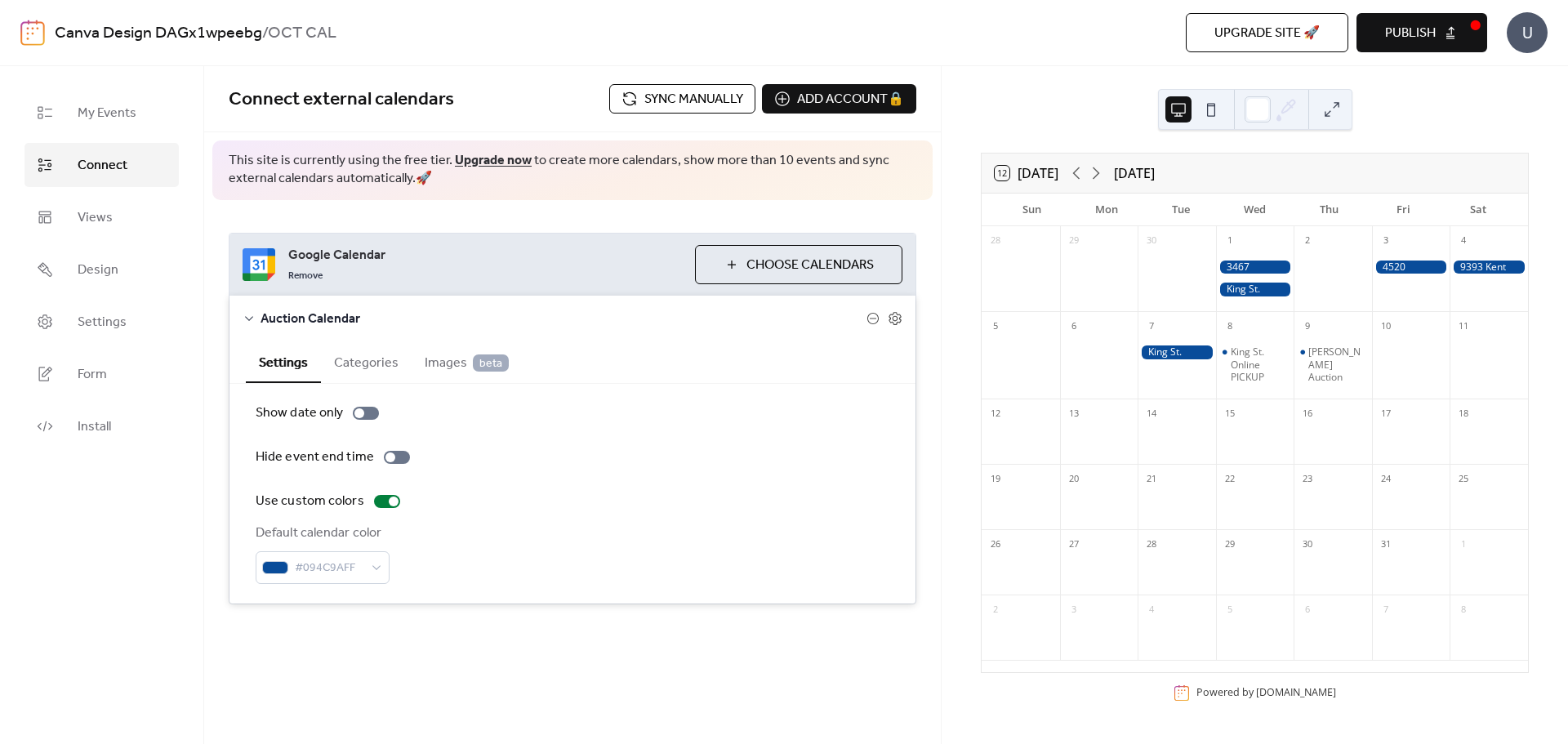
click at [1410, 29] on span "Publish" at bounding box center [1410, 33] width 50 height 20
click at [708, 103] on span "Sync manually" at bounding box center [694, 99] width 99 height 20
click at [1422, 35] on span "Publish" at bounding box center [1410, 33] width 50 height 20
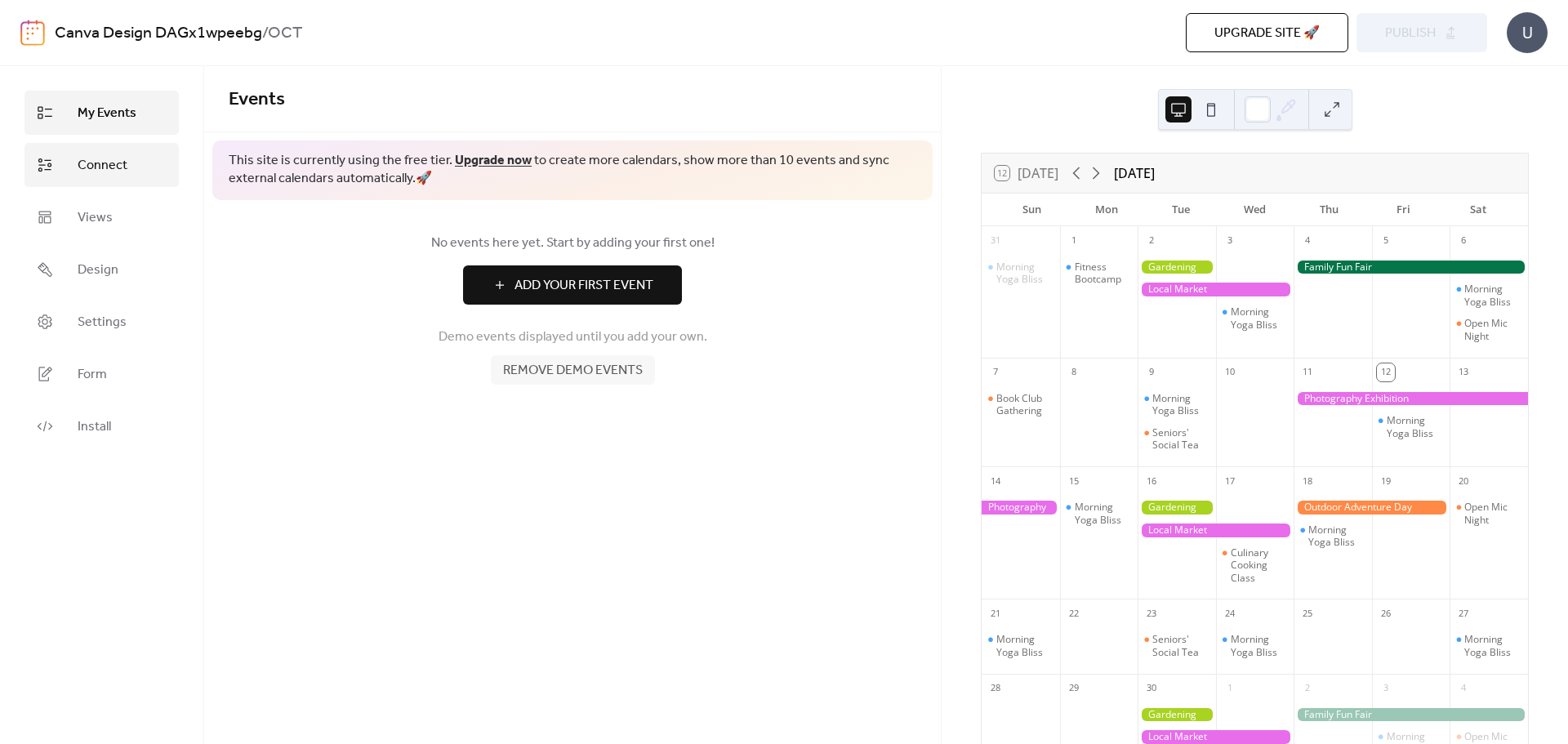
click at [115, 167] on span "Connect" at bounding box center [102, 166] width 49 height 20
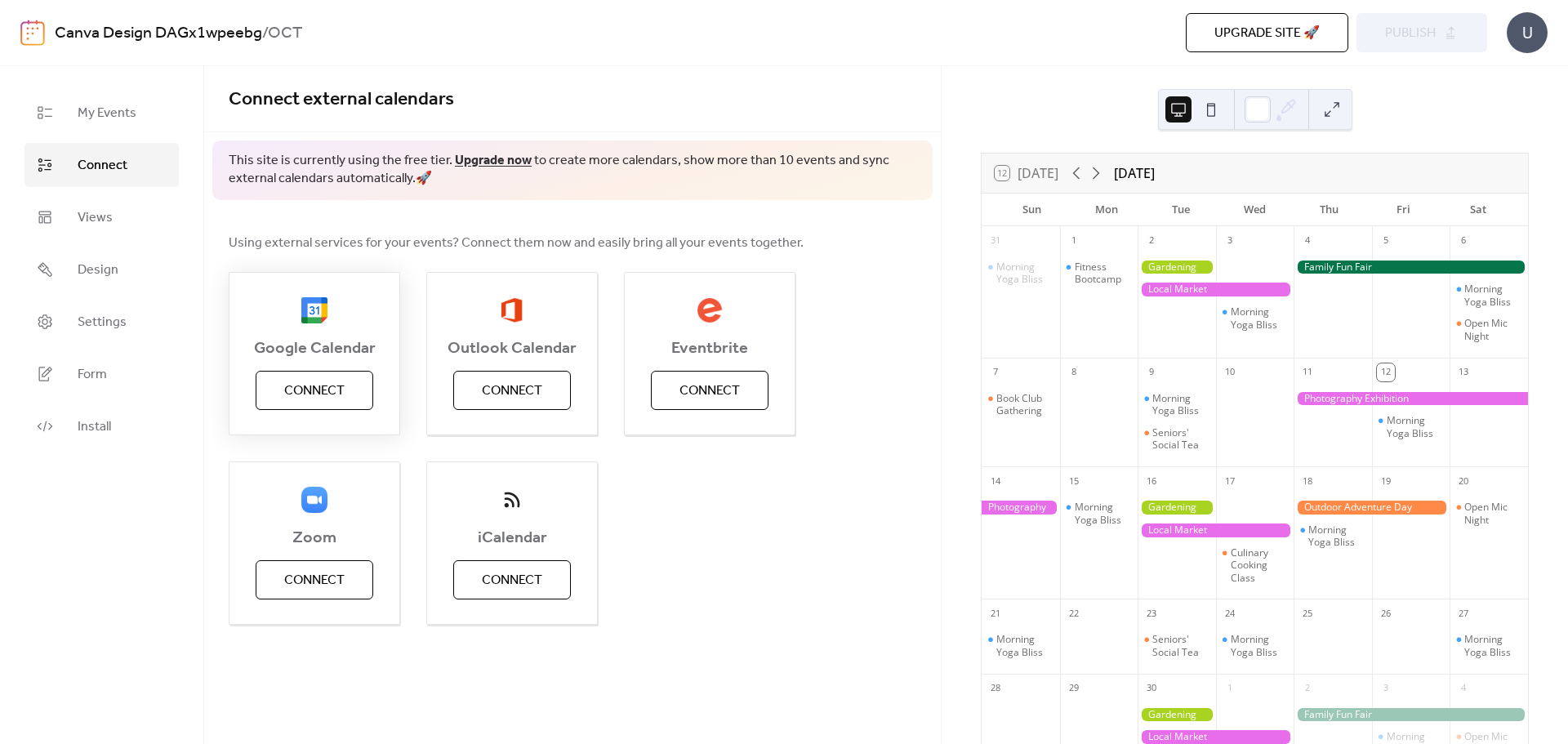
click at [299, 387] on span "Connect" at bounding box center [314, 391] width 61 height 20
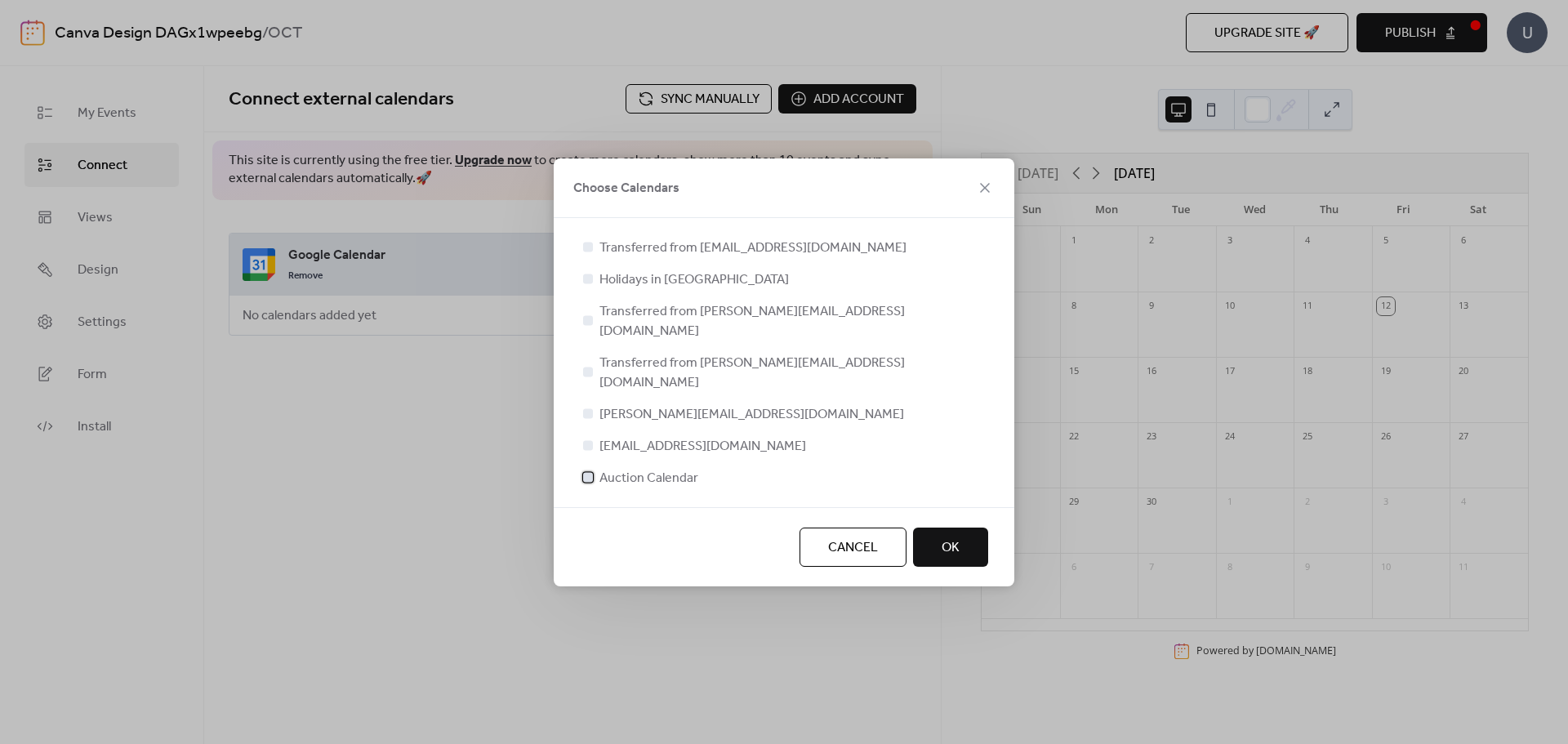
click at [658, 469] on span "Auction Calendar" at bounding box center [649, 478] width 99 height 20
click at [958, 538] on span "OK" at bounding box center [951, 548] width 18 height 20
